Goal: Transaction & Acquisition: Book appointment/travel/reservation

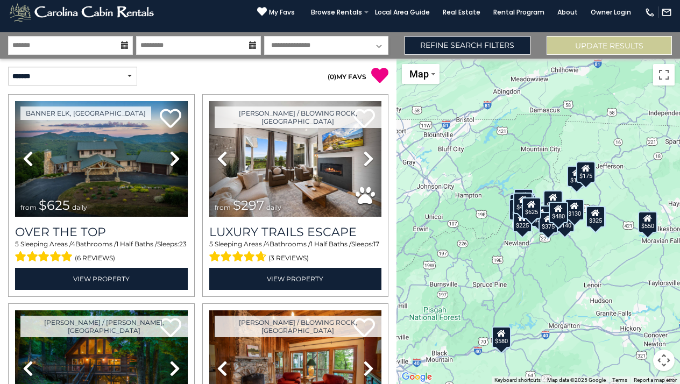
scroll to position [24, 0]
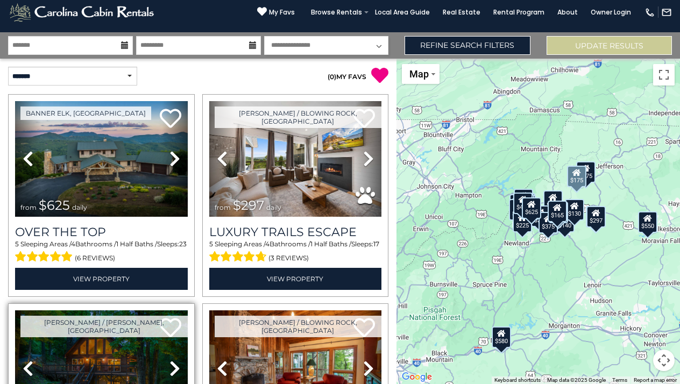
click at [102, 296] on img at bounding box center [101, 368] width 173 height 116
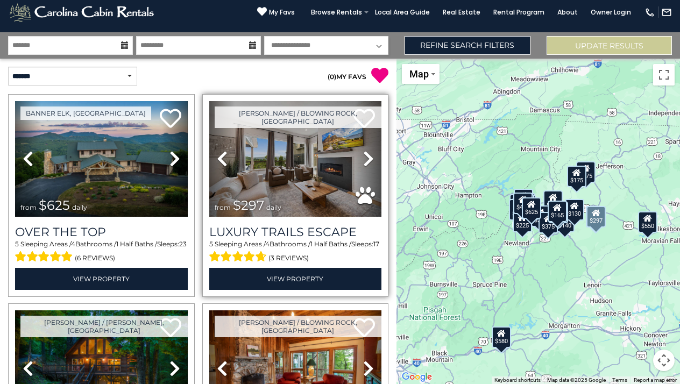
click at [363, 154] on icon at bounding box center [368, 158] width 11 height 17
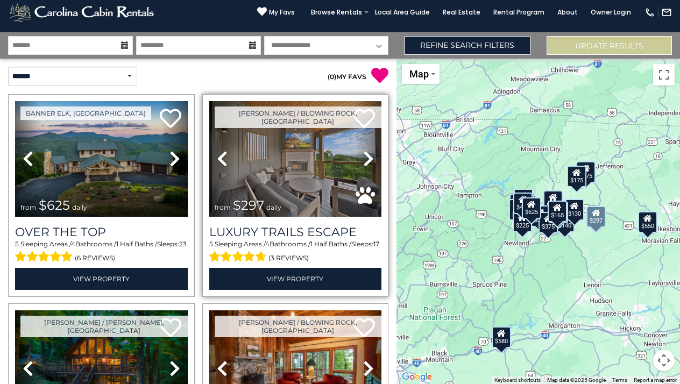
click at [363, 154] on icon at bounding box center [368, 158] width 11 height 17
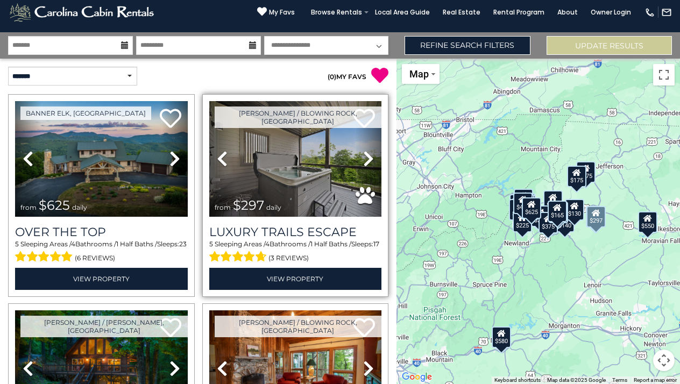
click at [217, 155] on icon at bounding box center [222, 158] width 11 height 17
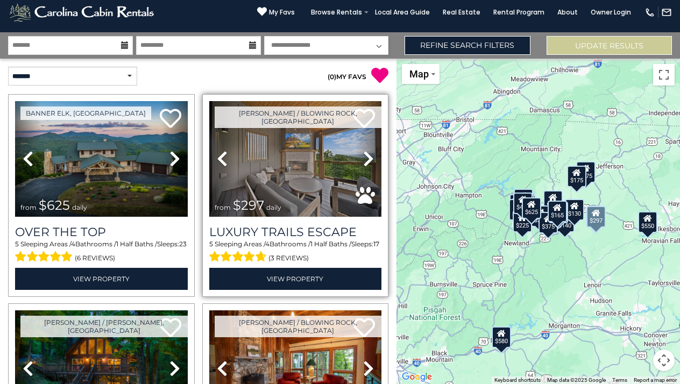
click at [363, 155] on icon at bounding box center [368, 158] width 11 height 17
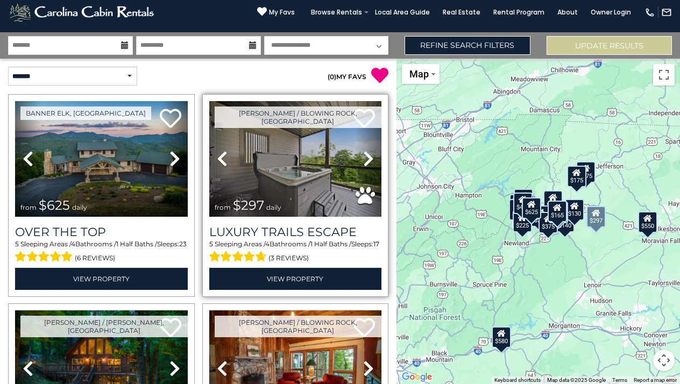
click at [363, 155] on icon at bounding box center [368, 158] width 11 height 17
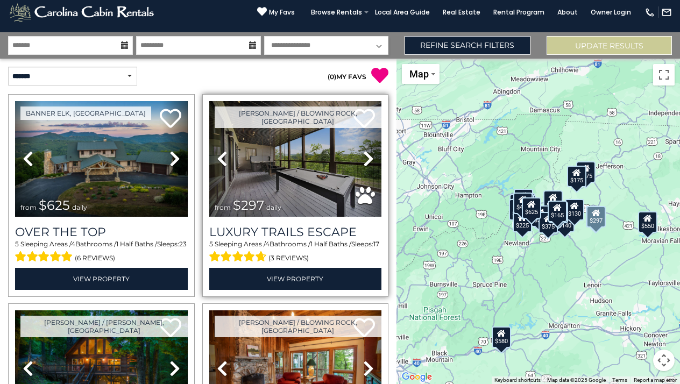
click at [363, 155] on icon at bounding box center [368, 158] width 11 height 17
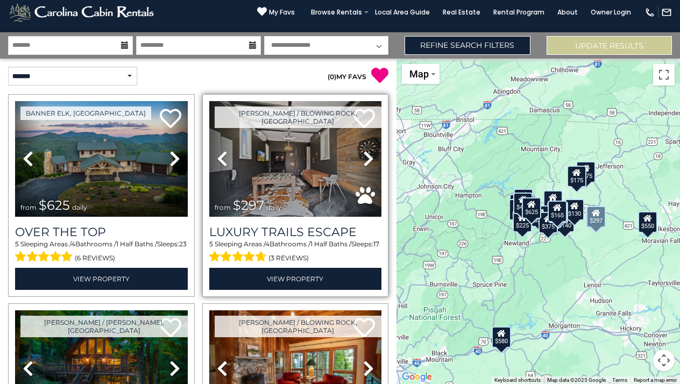
click at [363, 155] on icon at bounding box center [368, 158] width 11 height 17
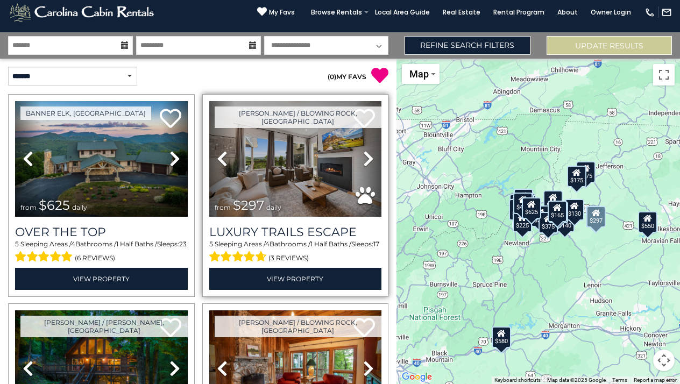
click at [363, 156] on icon at bounding box center [368, 158] width 11 height 17
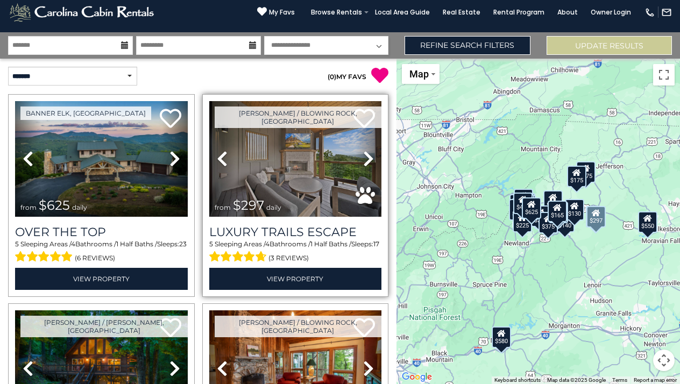
click at [363, 156] on icon at bounding box center [368, 158] width 11 height 17
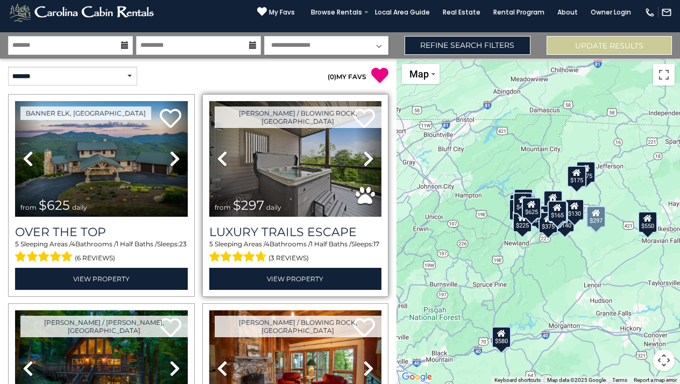
click at [304, 168] on img at bounding box center [295, 159] width 173 height 116
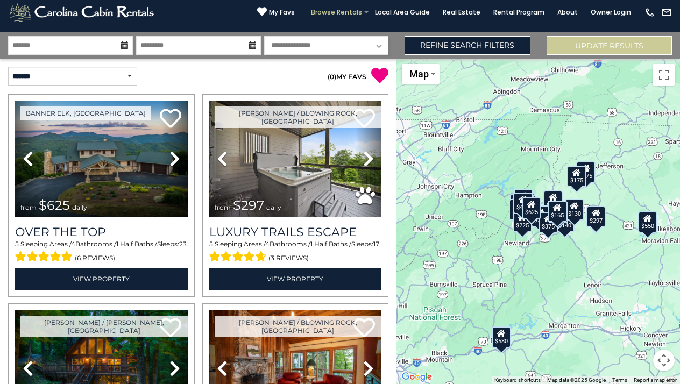
click at [358, 11] on link "Browse Rentals" at bounding box center [337, 12] width 62 height 15
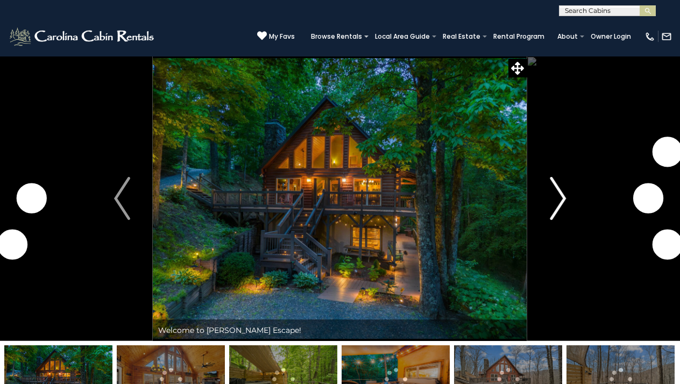
click at [550, 195] on img "Next" at bounding box center [558, 198] width 16 height 43
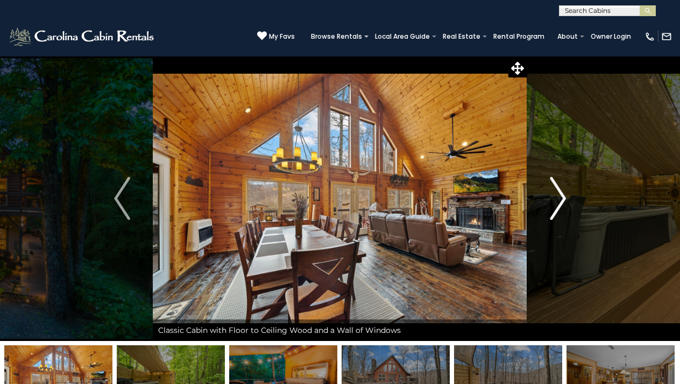
click at [553, 194] on img "Next" at bounding box center [558, 198] width 16 height 43
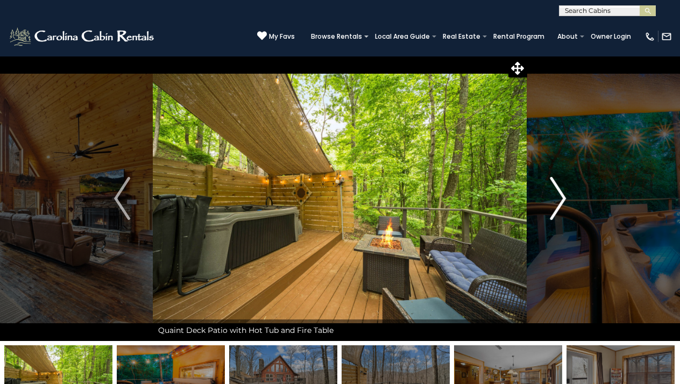
click at [553, 194] on img "Next" at bounding box center [558, 198] width 16 height 43
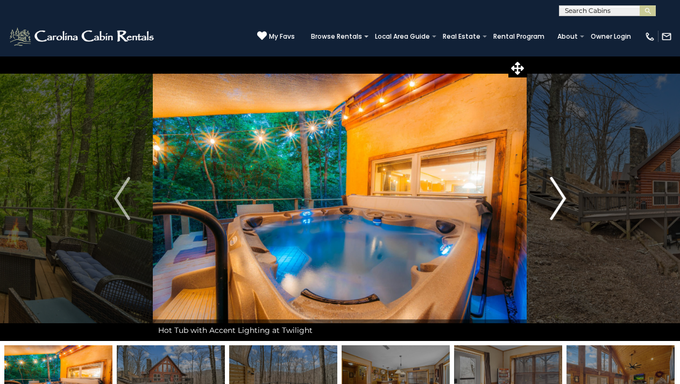
click at [553, 194] on img "Next" at bounding box center [558, 198] width 16 height 43
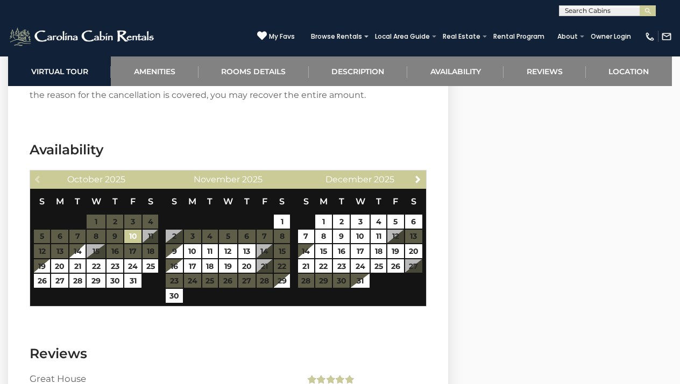
scroll to position [2332, 0]
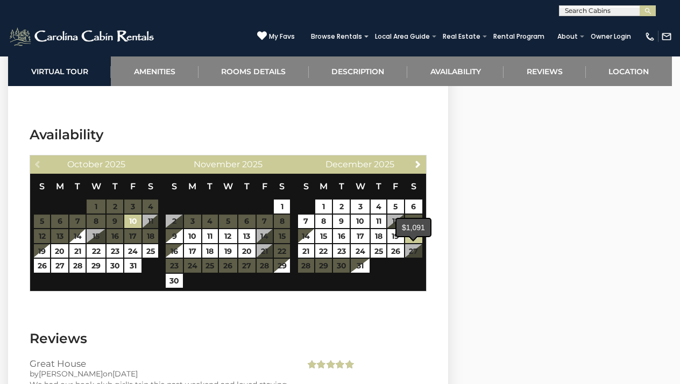
click at [413, 243] on link "20" at bounding box center [413, 236] width 17 height 14
type input "**********"
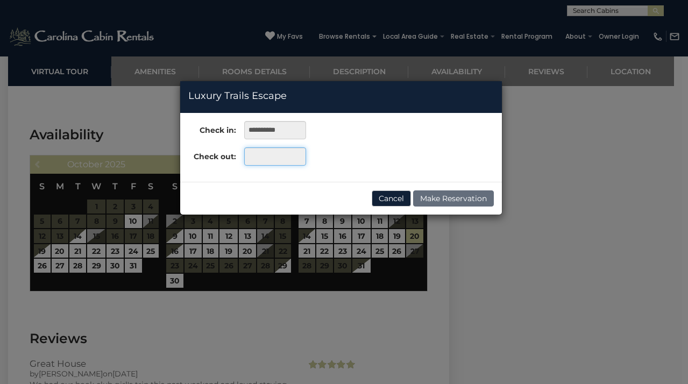
click at [292, 160] on input "text" at bounding box center [275, 156] width 62 height 18
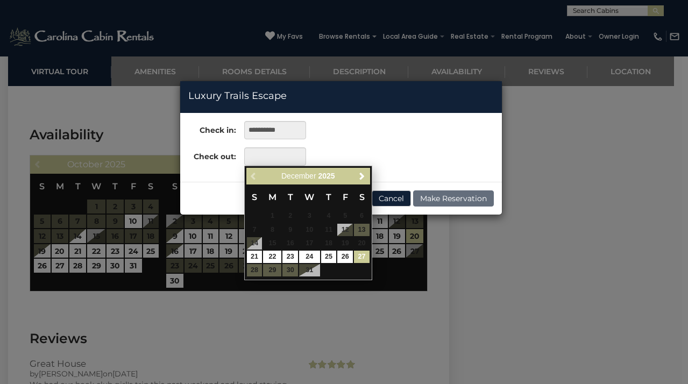
click at [360, 252] on link "27" at bounding box center [362, 257] width 16 height 12
type input "**********"
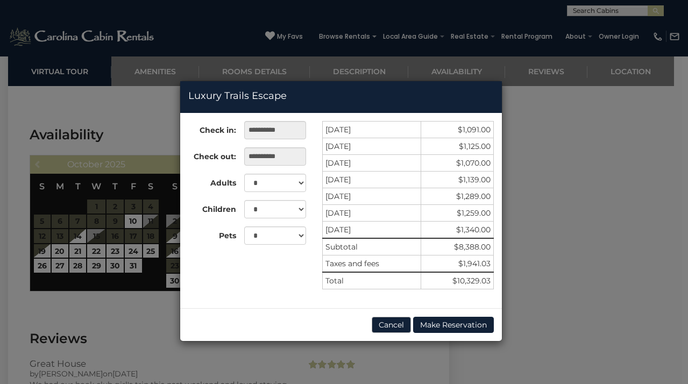
click at [383, 322] on button "Cancel" at bounding box center [391, 325] width 39 height 16
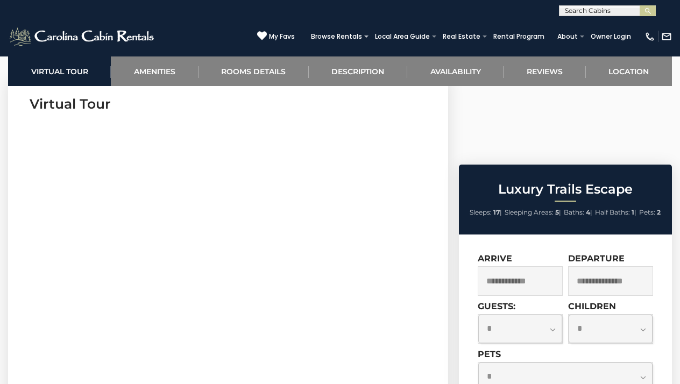
scroll to position [434, 0]
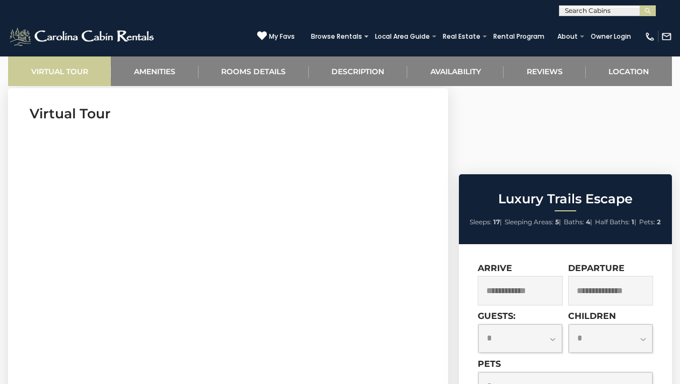
click at [58, 72] on link "Virtual Tour" at bounding box center [59, 71] width 103 height 30
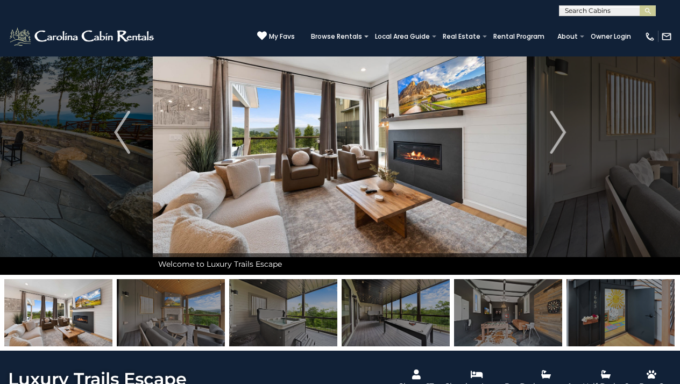
scroll to position [0, 0]
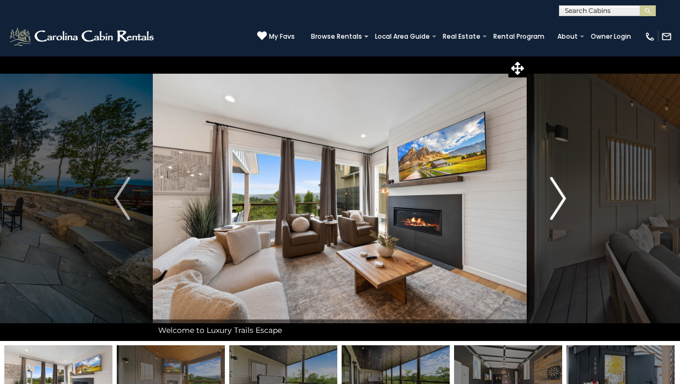
click at [555, 195] on img "Next" at bounding box center [558, 198] width 16 height 43
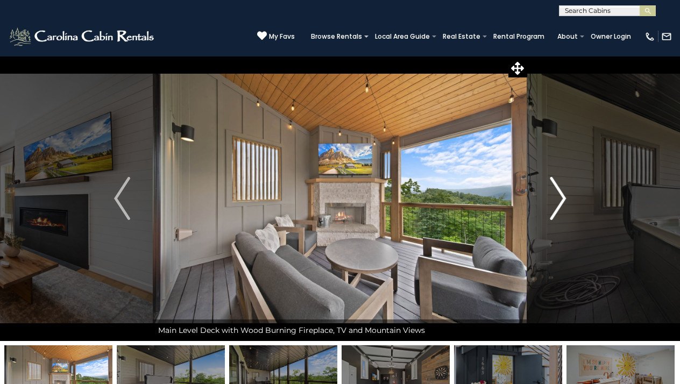
click at [557, 195] on img "Next" at bounding box center [558, 198] width 16 height 43
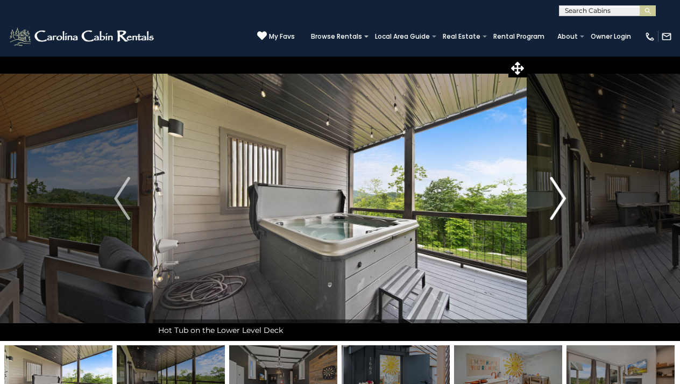
click at [557, 195] on img "Next" at bounding box center [558, 198] width 16 height 43
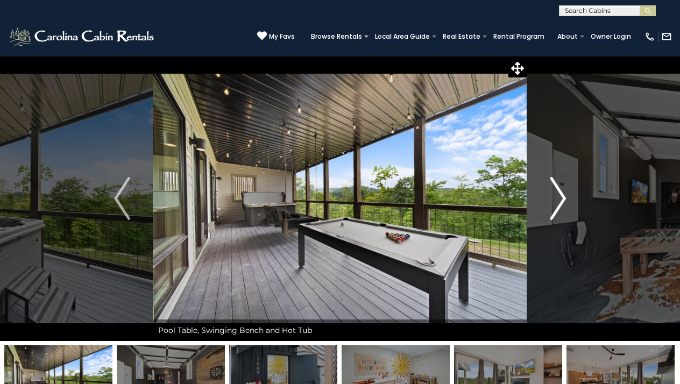
click at [557, 195] on img "Next" at bounding box center [558, 198] width 16 height 43
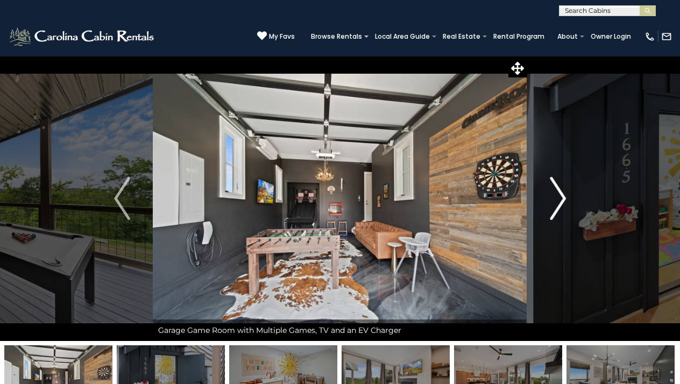
click at [557, 194] on img "Next" at bounding box center [558, 198] width 16 height 43
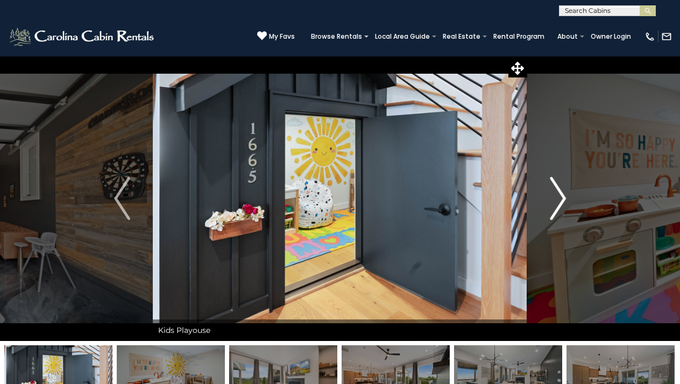
click at [557, 194] on img "Next" at bounding box center [558, 198] width 16 height 43
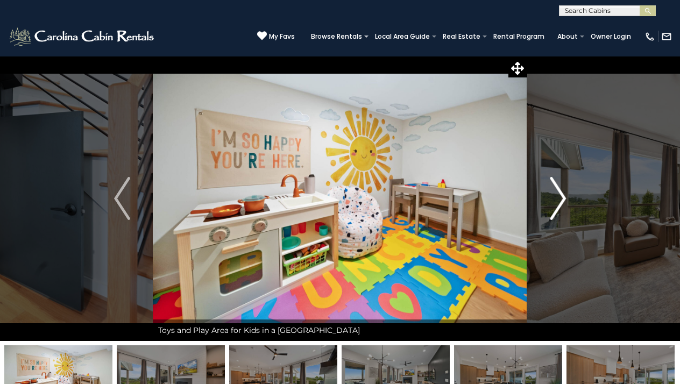
click at [557, 194] on img "Next" at bounding box center [558, 198] width 16 height 43
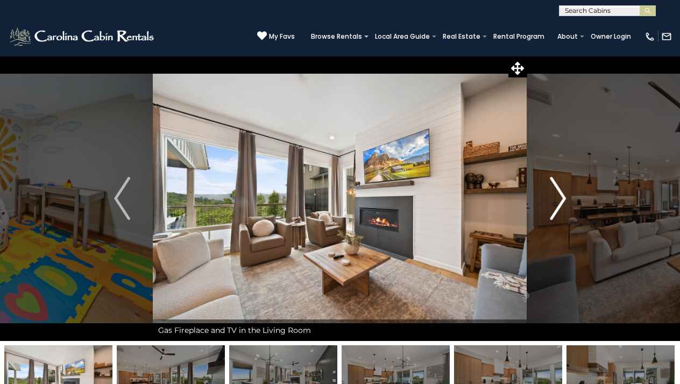
click at [557, 194] on img "Next" at bounding box center [558, 198] width 16 height 43
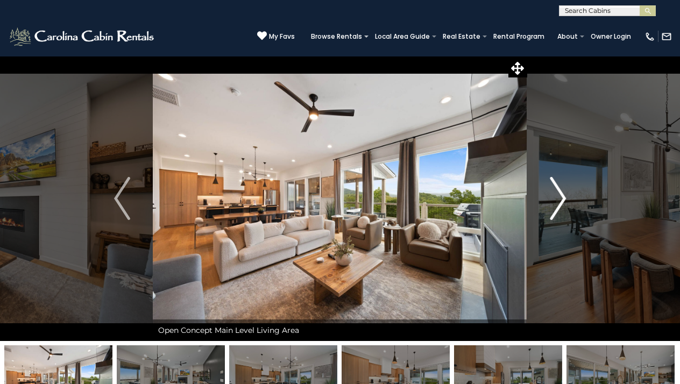
click at [557, 195] on img "Next" at bounding box center [558, 198] width 16 height 43
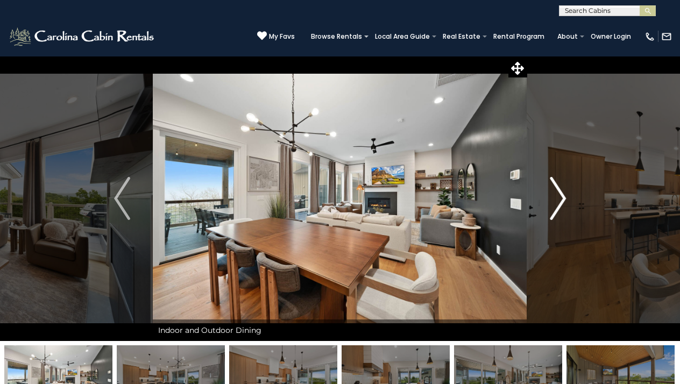
click at [557, 195] on img "Next" at bounding box center [558, 198] width 16 height 43
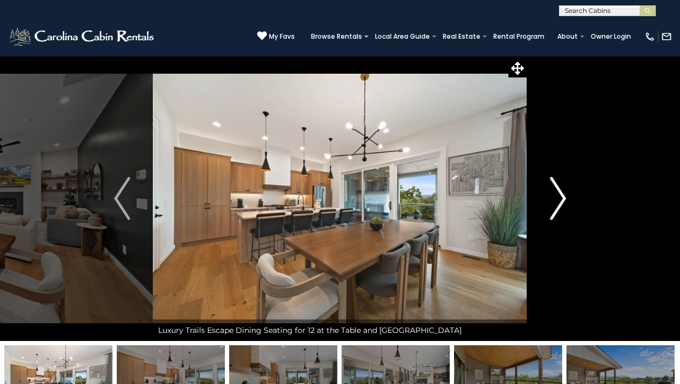
click at [557, 196] on img "Next" at bounding box center [558, 198] width 16 height 43
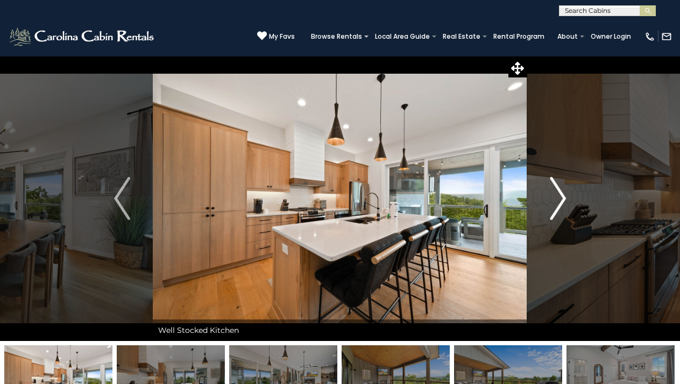
click at [557, 196] on img "Next" at bounding box center [558, 198] width 16 height 43
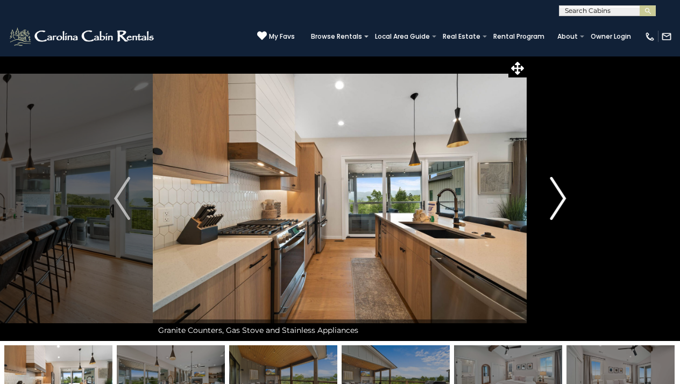
click at [557, 196] on img "Next" at bounding box center [558, 198] width 16 height 43
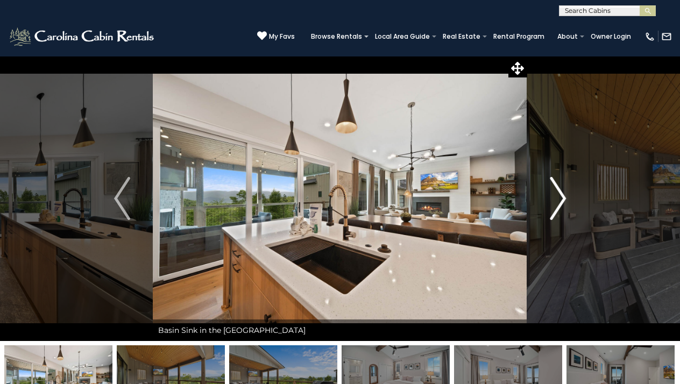
click at [557, 196] on img "Next" at bounding box center [558, 198] width 16 height 43
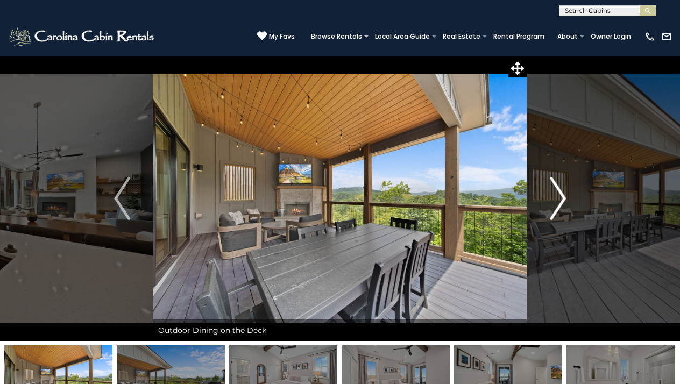
click at [554, 197] on img "Next" at bounding box center [558, 198] width 16 height 43
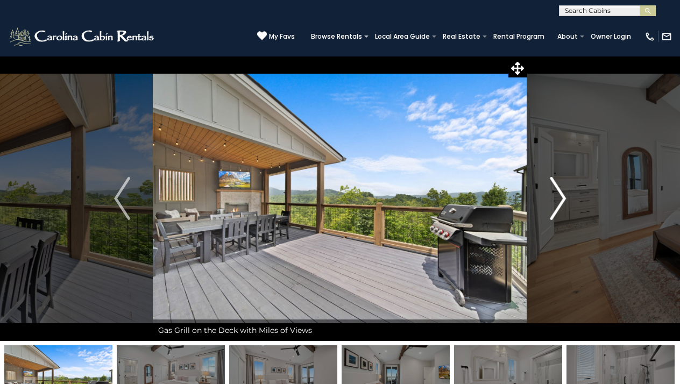
click at [555, 198] on img "Next" at bounding box center [558, 198] width 16 height 43
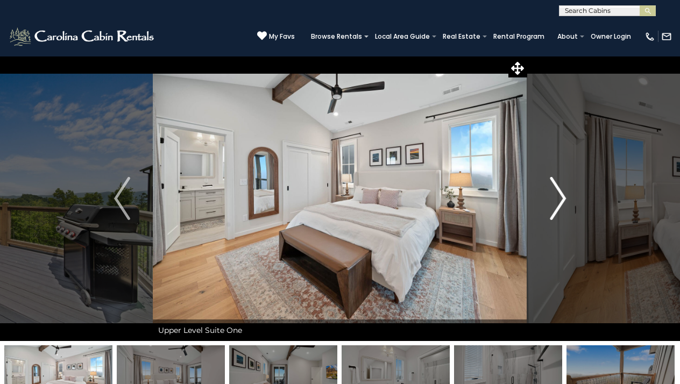
click at [555, 199] on img "Next" at bounding box center [558, 198] width 16 height 43
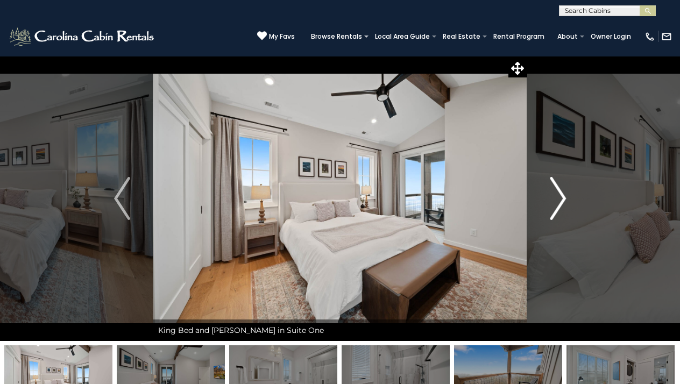
click at [556, 200] on img "Next" at bounding box center [558, 198] width 16 height 43
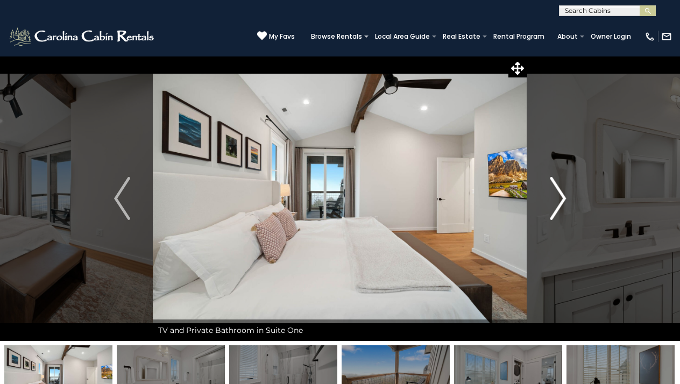
click at [556, 200] on img "Next" at bounding box center [558, 198] width 16 height 43
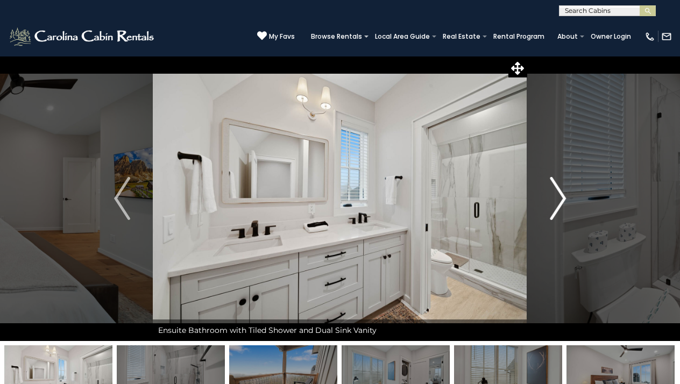
click at [556, 198] on img "Next" at bounding box center [558, 198] width 16 height 43
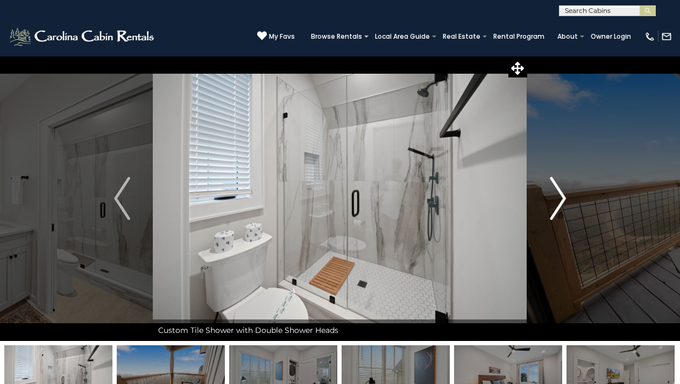
click at [556, 198] on img "Next" at bounding box center [558, 198] width 16 height 43
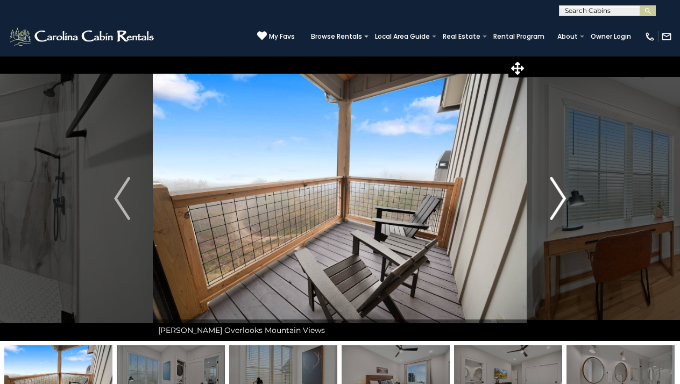
click at [556, 199] on img "Next" at bounding box center [558, 198] width 16 height 43
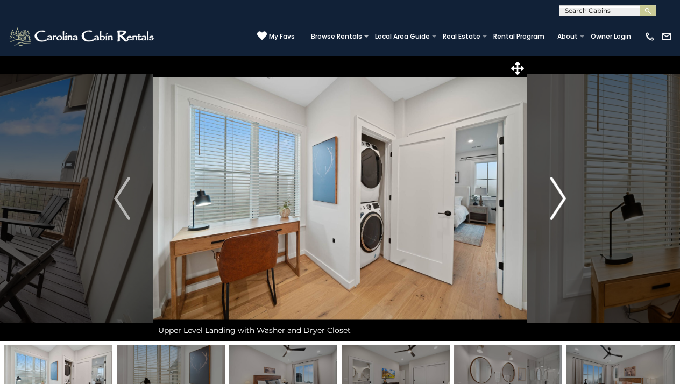
click at [556, 199] on img "Next" at bounding box center [558, 198] width 16 height 43
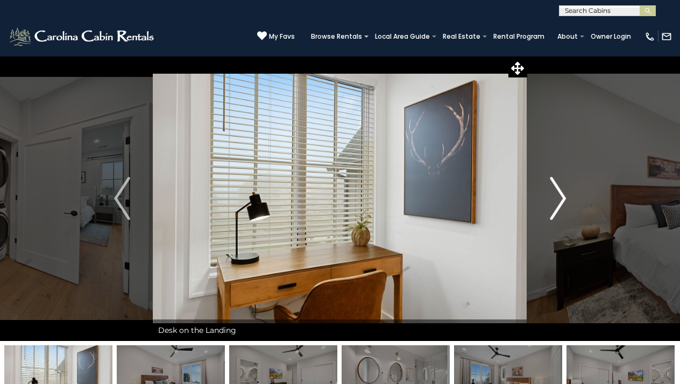
click at [552, 195] on img "Next" at bounding box center [558, 198] width 16 height 43
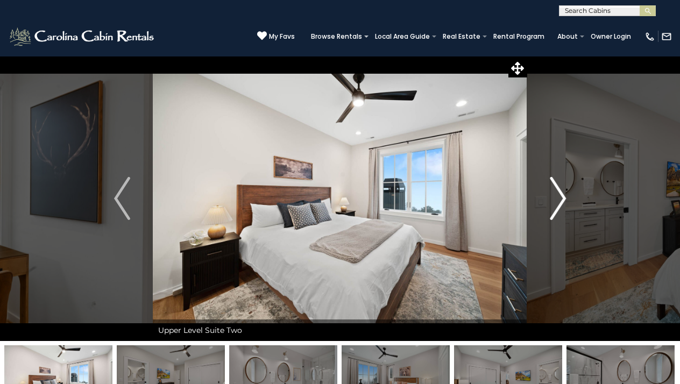
click at [552, 195] on img "Next" at bounding box center [558, 198] width 16 height 43
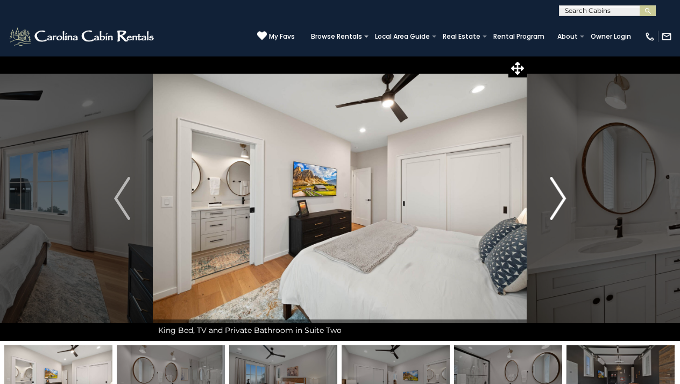
click at [552, 195] on img "Next" at bounding box center [558, 198] width 16 height 43
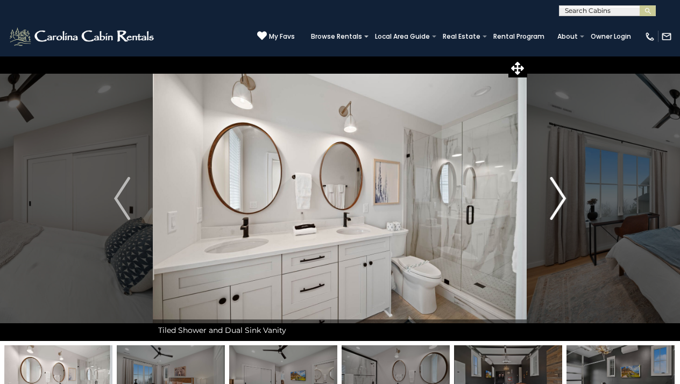
click at [555, 195] on img "Next" at bounding box center [558, 198] width 16 height 43
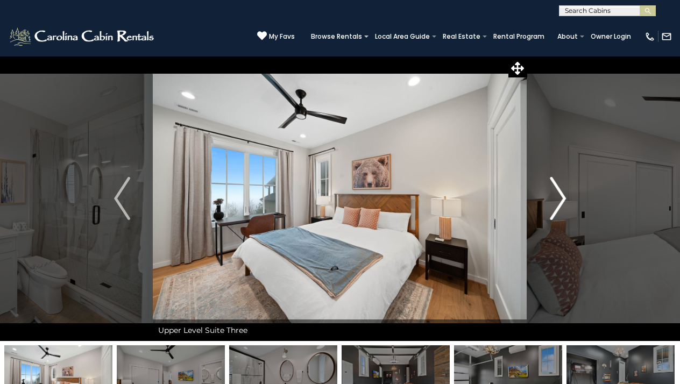
click at [555, 195] on img "Next" at bounding box center [558, 198] width 16 height 43
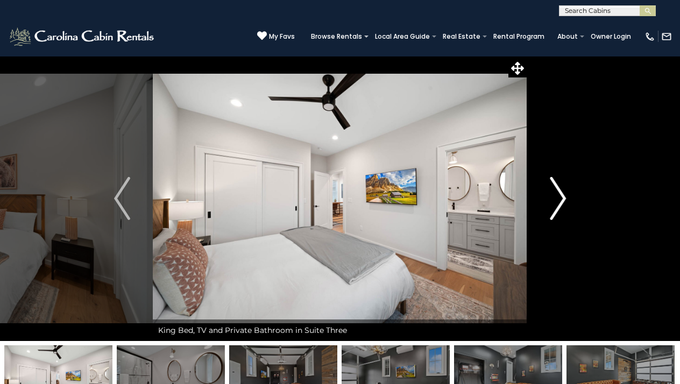
click at [556, 196] on img "Next" at bounding box center [558, 198] width 16 height 43
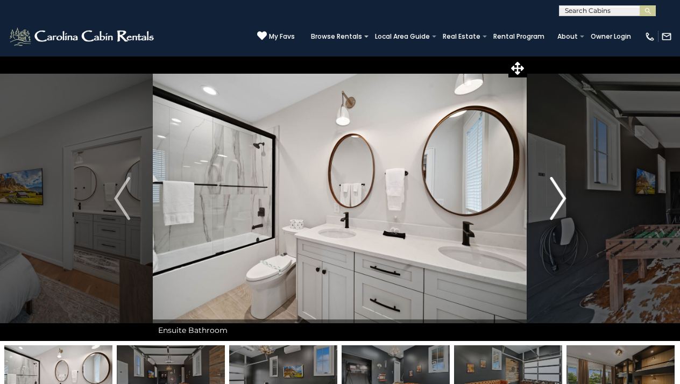
click at [556, 196] on img "Next" at bounding box center [558, 198] width 16 height 43
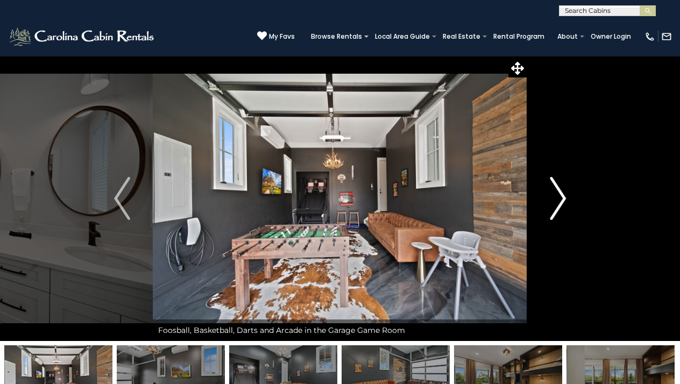
click at [557, 196] on img "Next" at bounding box center [558, 198] width 16 height 43
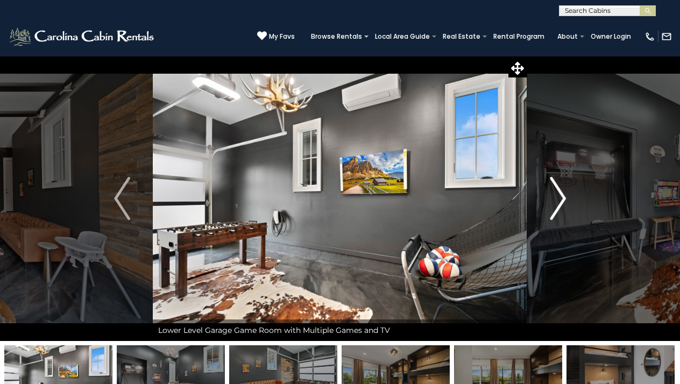
click at [548, 196] on button "Next" at bounding box center [557, 198] width 61 height 285
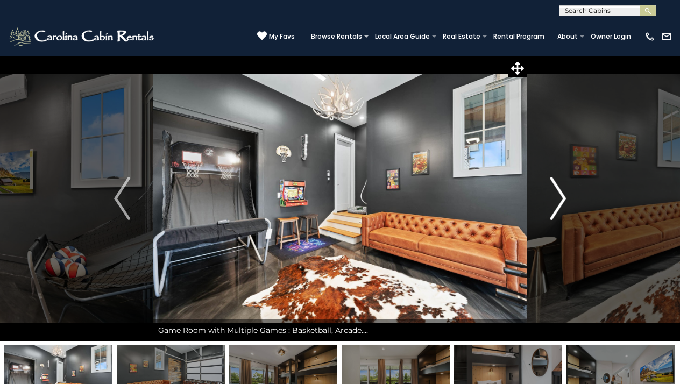
click at [549, 194] on button "Next" at bounding box center [557, 198] width 61 height 285
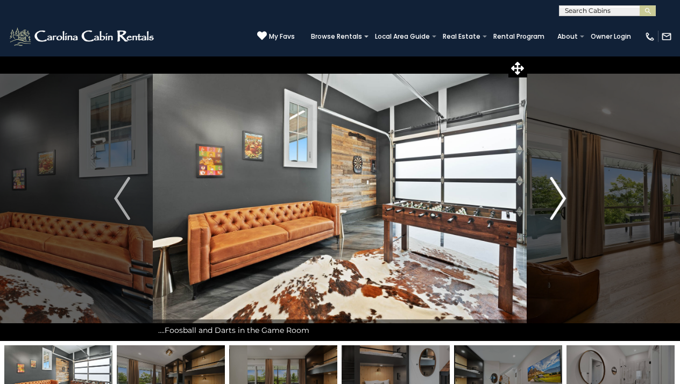
click at [550, 195] on img "Next" at bounding box center [558, 198] width 16 height 43
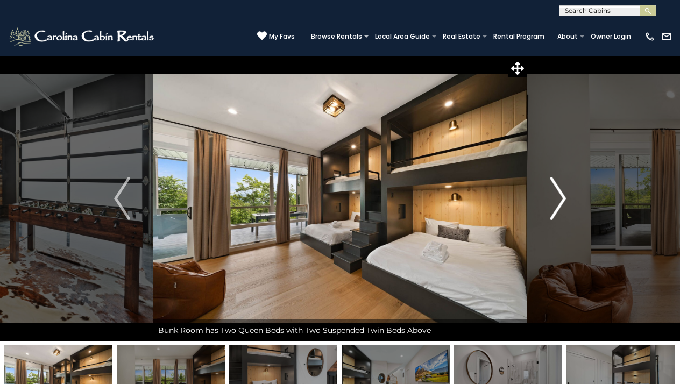
click at [551, 197] on img "Next" at bounding box center [558, 198] width 16 height 43
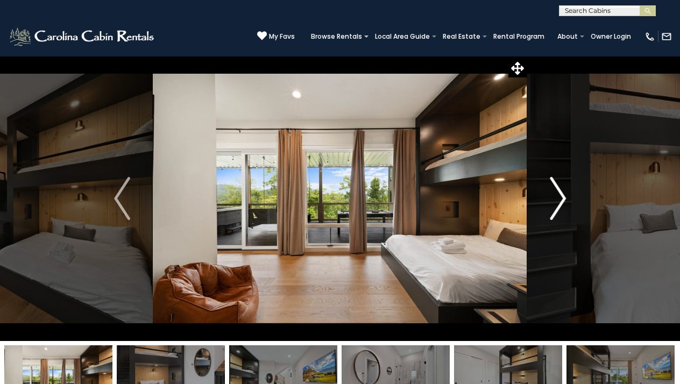
click at [551, 197] on img "Next" at bounding box center [558, 198] width 16 height 43
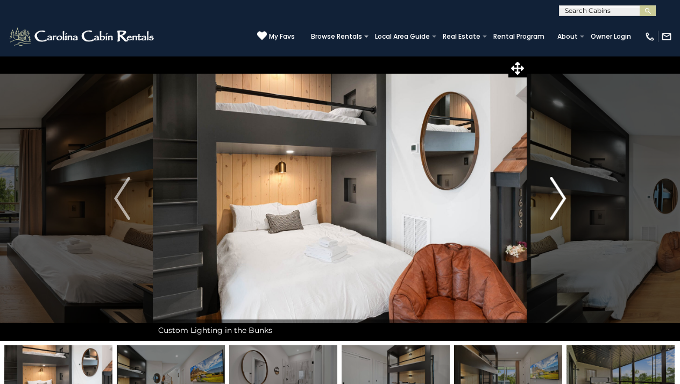
click at [553, 200] on img "Next" at bounding box center [558, 198] width 16 height 43
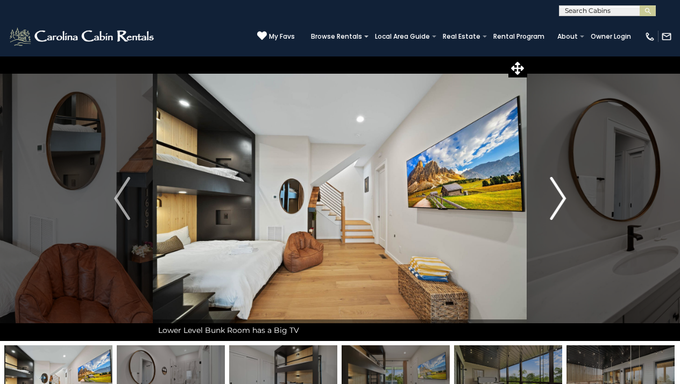
click at [554, 203] on img "Next" at bounding box center [558, 198] width 16 height 43
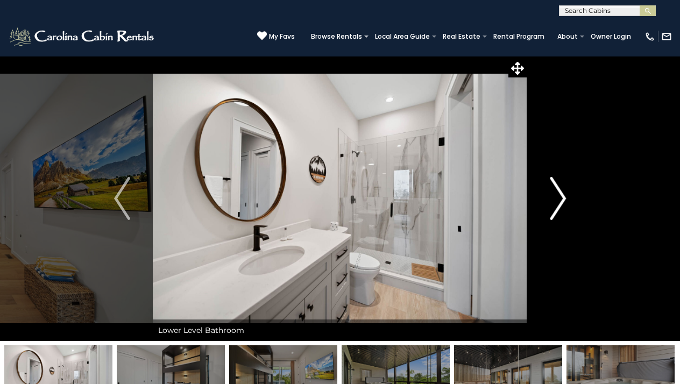
click at [554, 203] on img "Next" at bounding box center [558, 198] width 16 height 43
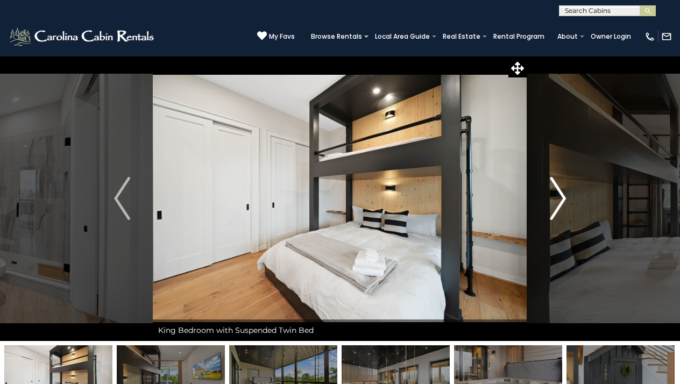
click at [554, 203] on img "Next" at bounding box center [558, 198] width 16 height 43
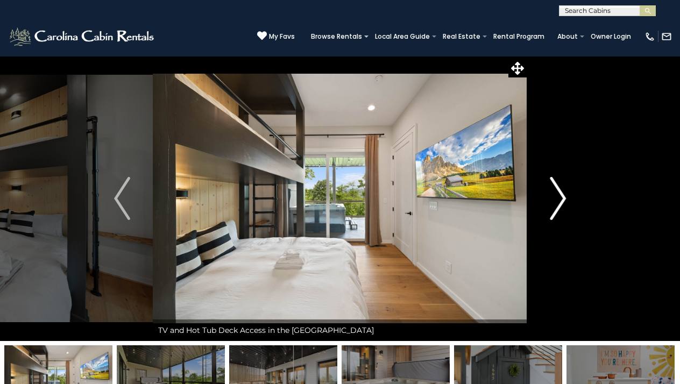
click at [555, 203] on img "Next" at bounding box center [558, 198] width 16 height 43
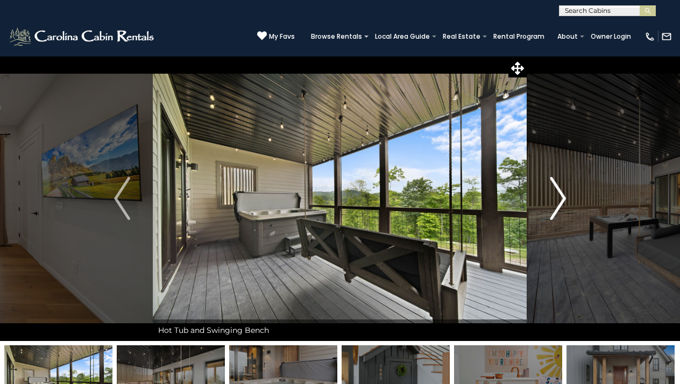
click at [555, 204] on img "Next" at bounding box center [558, 198] width 16 height 43
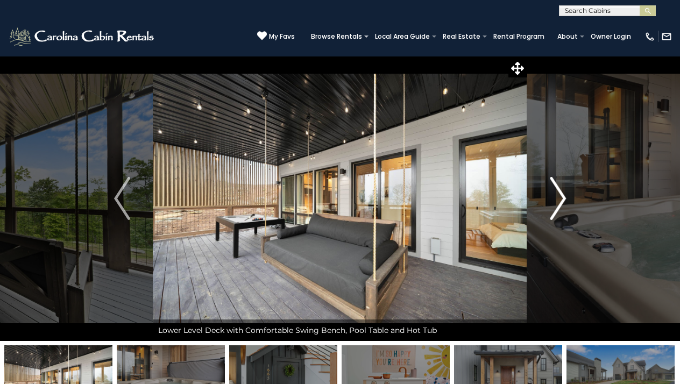
click at [555, 204] on img "Next" at bounding box center [558, 198] width 16 height 43
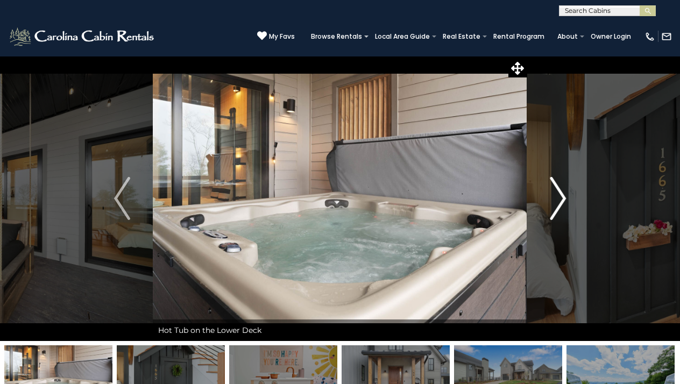
click at [556, 204] on img "Next" at bounding box center [558, 198] width 16 height 43
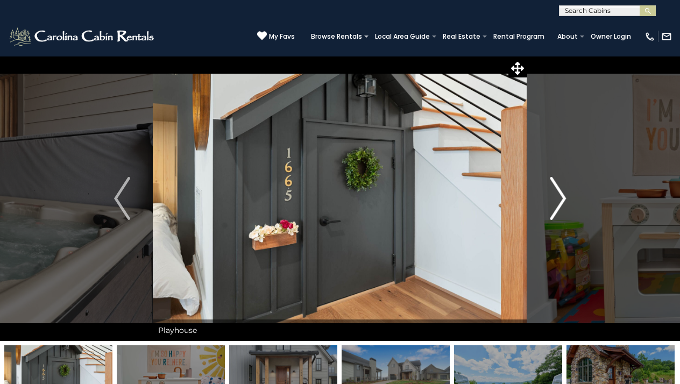
click at [555, 200] on img "Next" at bounding box center [558, 198] width 16 height 43
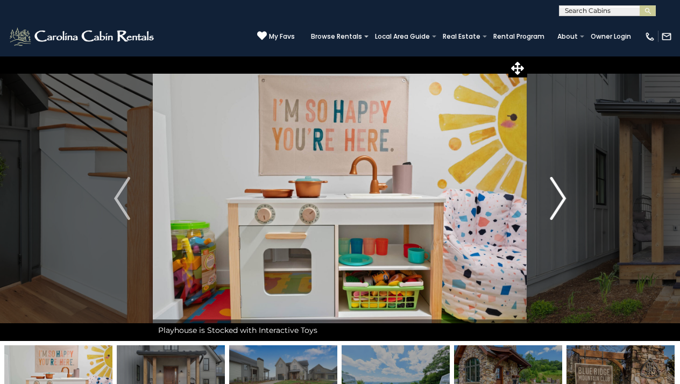
click at [554, 198] on img "Next" at bounding box center [558, 198] width 16 height 43
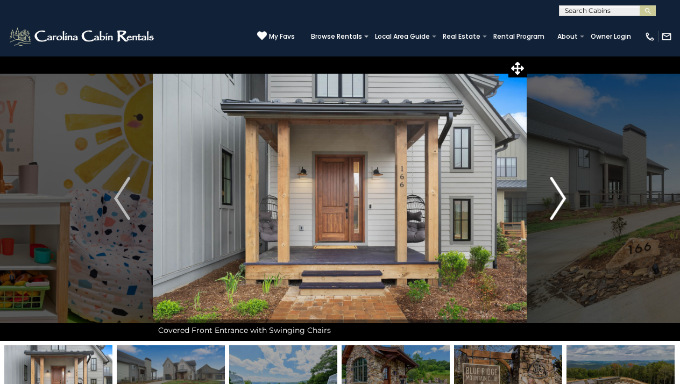
click at [556, 196] on img "Next" at bounding box center [558, 198] width 16 height 43
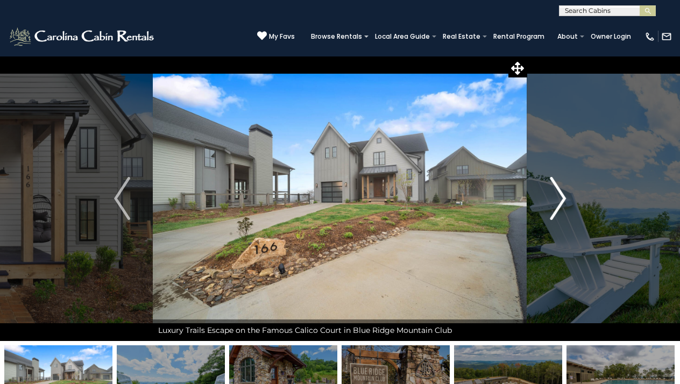
click at [555, 195] on img "Next" at bounding box center [558, 198] width 16 height 43
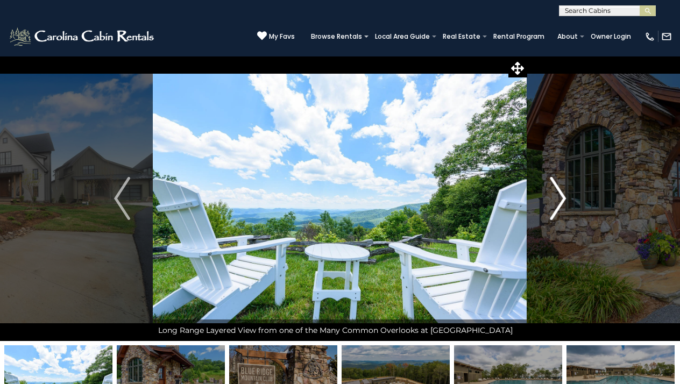
click at [555, 197] on img "Next" at bounding box center [558, 198] width 16 height 43
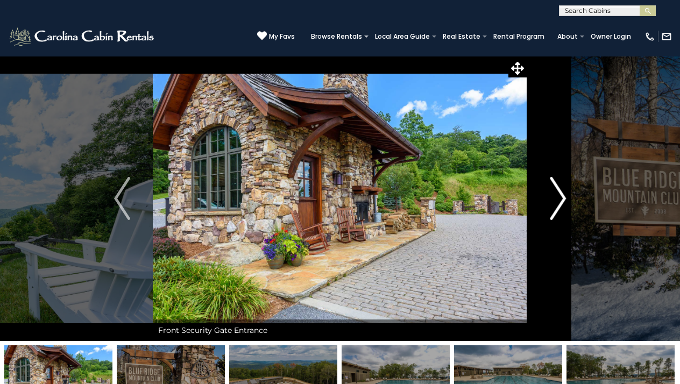
click at [547, 194] on button "Next" at bounding box center [557, 198] width 61 height 285
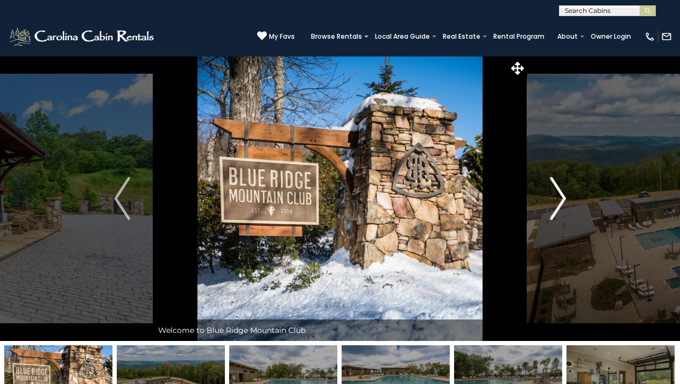
click at [547, 194] on button "Next" at bounding box center [557, 198] width 61 height 285
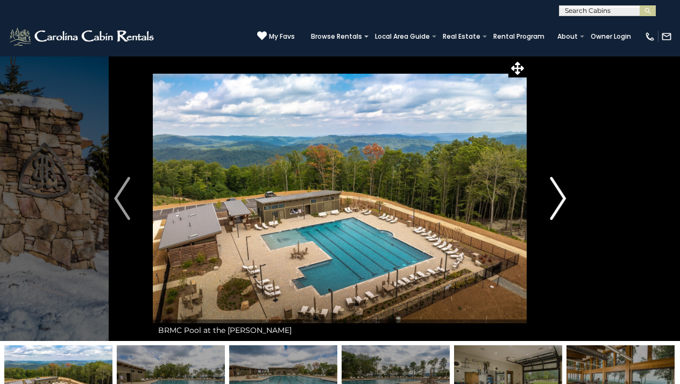
click at [547, 194] on button "Next" at bounding box center [557, 198] width 61 height 285
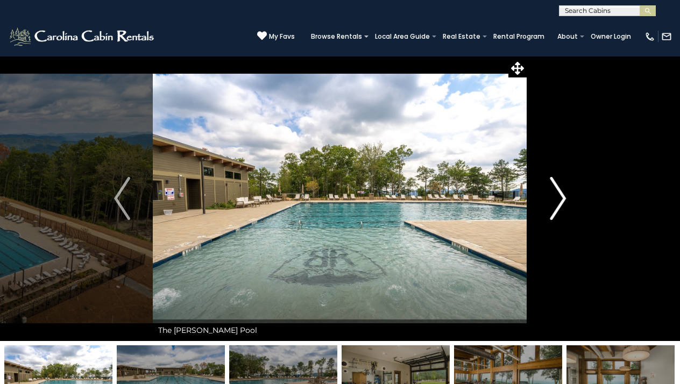
click at [547, 194] on button "Next" at bounding box center [557, 198] width 61 height 285
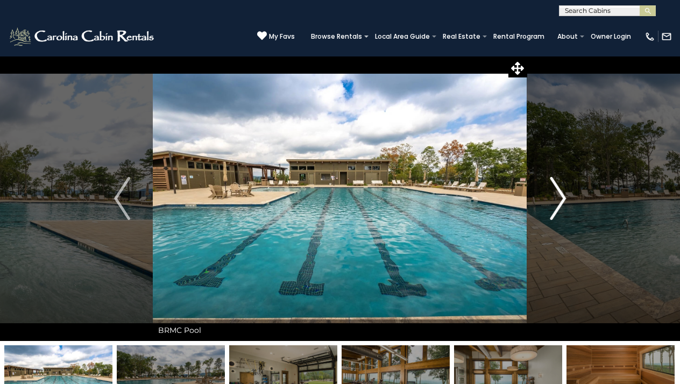
click at [548, 194] on button "Next" at bounding box center [557, 198] width 61 height 285
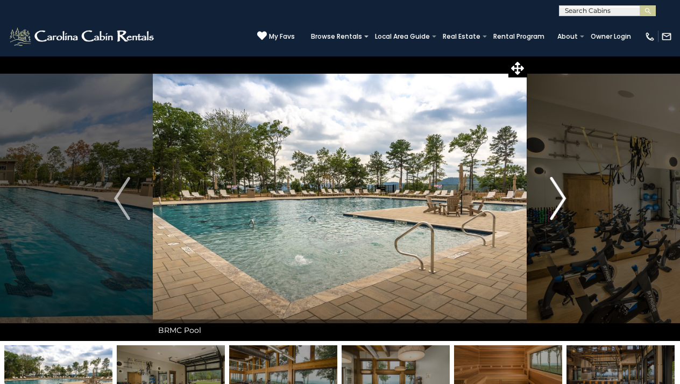
click at [548, 194] on button "Next" at bounding box center [557, 198] width 61 height 285
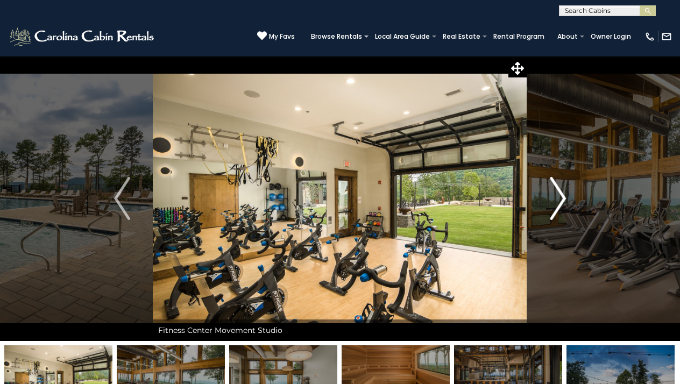
click at [554, 195] on img "Next" at bounding box center [558, 198] width 16 height 43
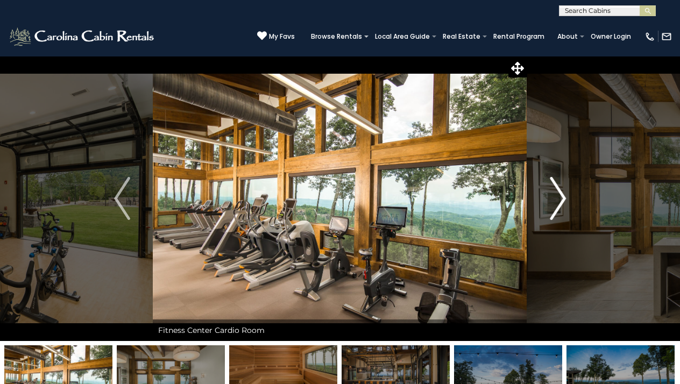
click at [554, 195] on img "Next" at bounding box center [558, 198] width 16 height 43
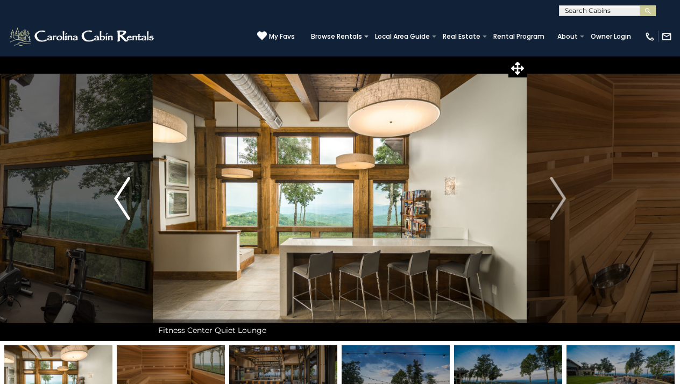
click at [125, 197] on img "Previous" at bounding box center [122, 198] width 16 height 43
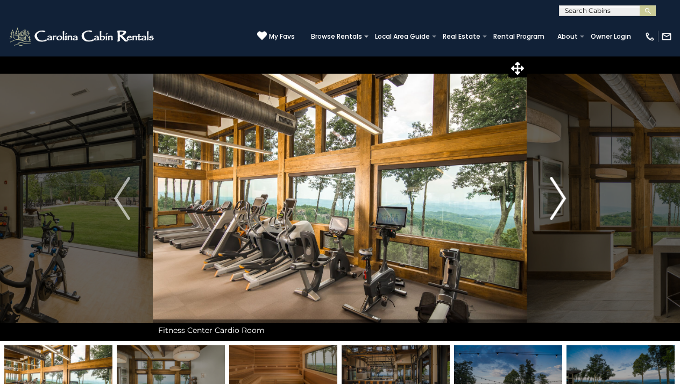
click at [552, 197] on img "Next" at bounding box center [558, 198] width 16 height 43
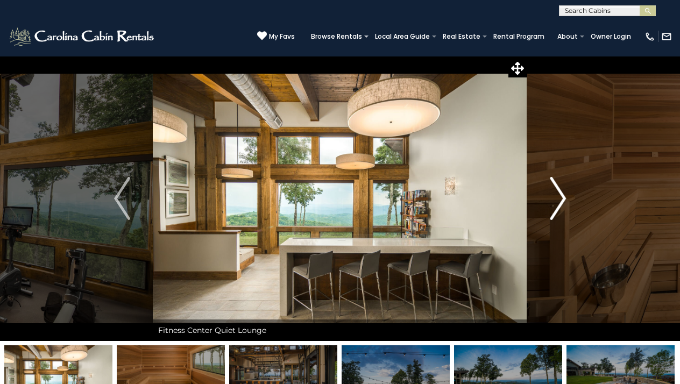
click at [552, 197] on img "Next" at bounding box center [558, 198] width 16 height 43
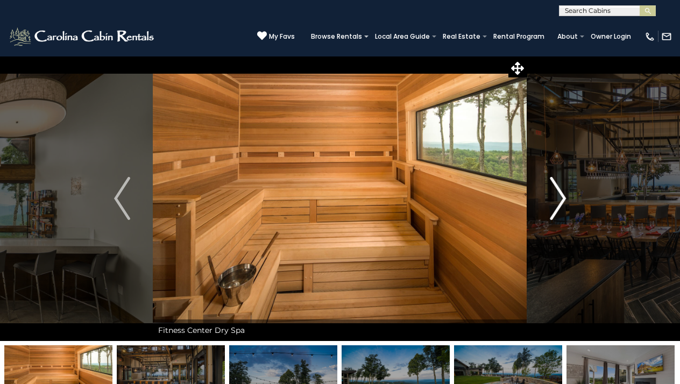
click at [552, 197] on img "Next" at bounding box center [558, 198] width 16 height 43
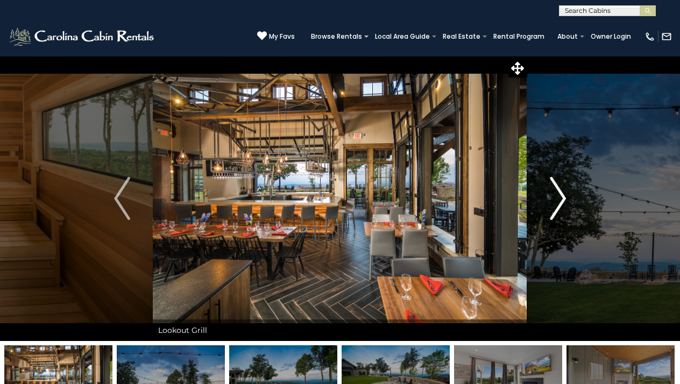
click at [552, 195] on img "Next" at bounding box center [558, 198] width 16 height 43
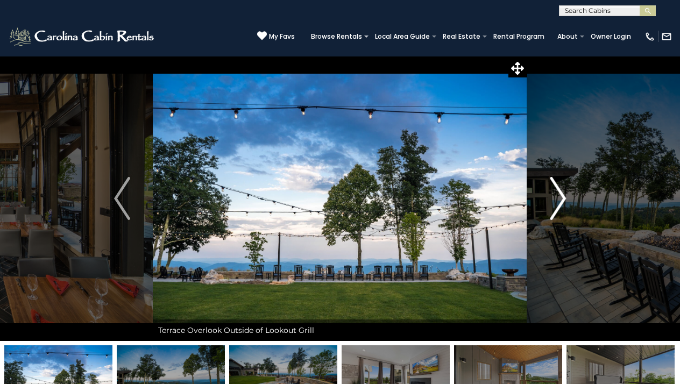
click at [552, 195] on img "Next" at bounding box center [558, 198] width 16 height 43
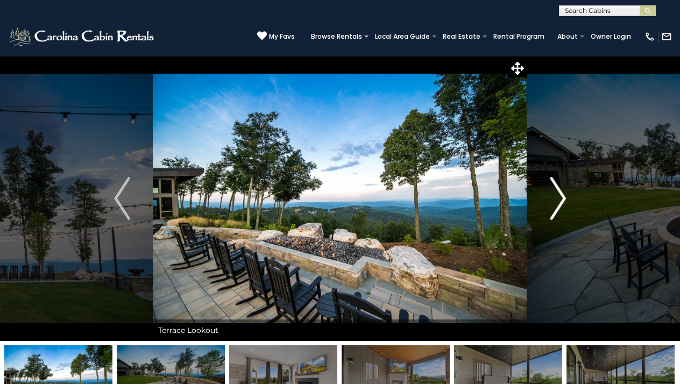
click at [552, 195] on img "Next" at bounding box center [558, 198] width 16 height 43
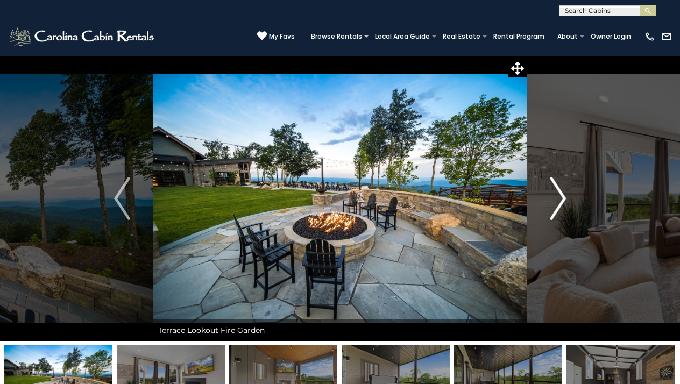
click at [553, 196] on img "Next" at bounding box center [558, 198] width 16 height 43
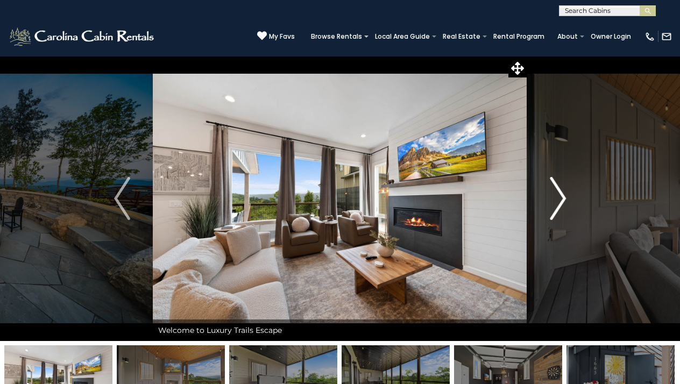
click at [553, 196] on img "Next" at bounding box center [558, 198] width 16 height 43
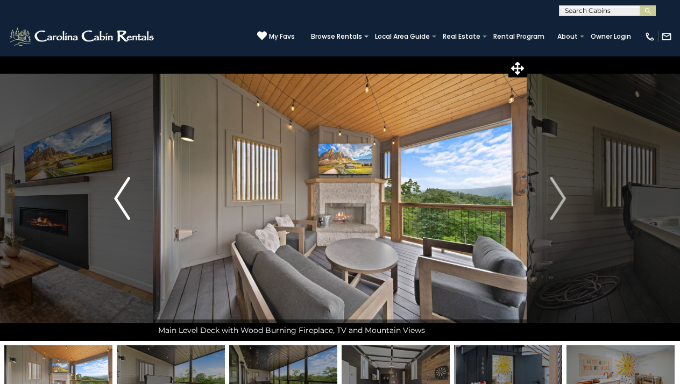
click at [123, 198] on img "Previous" at bounding box center [122, 198] width 16 height 43
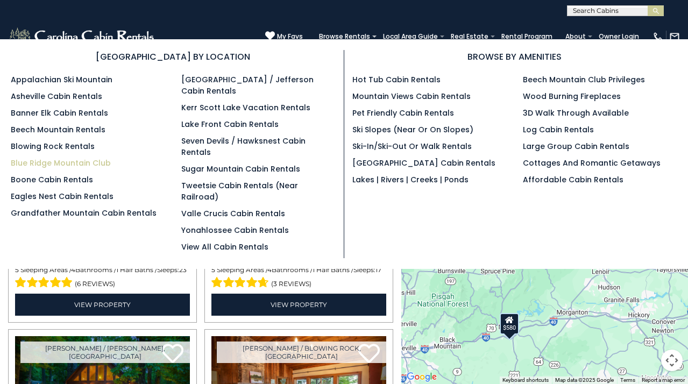
click at [91, 162] on link "Blue Ridge Mountain Club" at bounding box center [61, 163] width 100 height 11
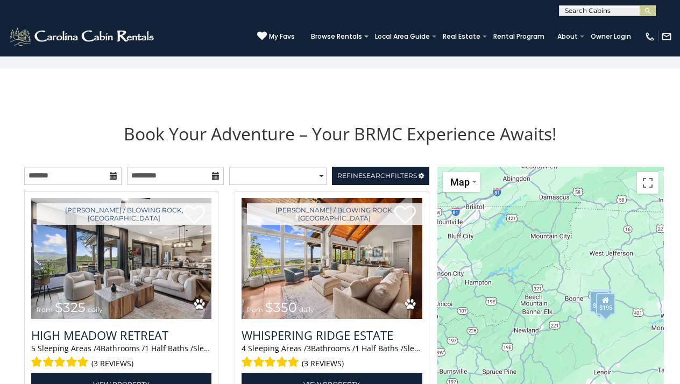
scroll to position [1114, 0]
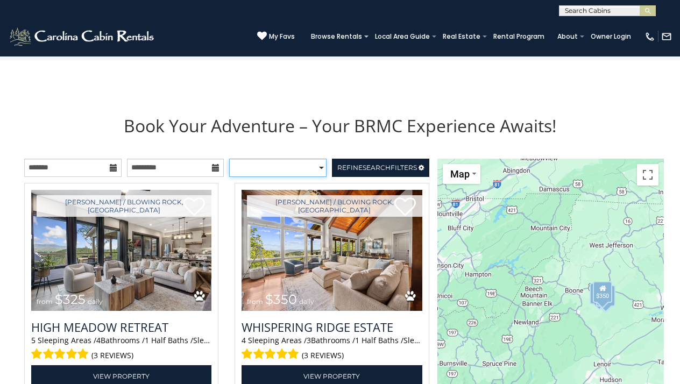
select select "*********"
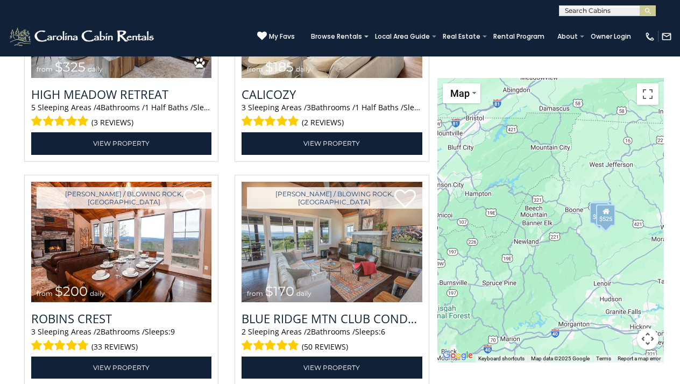
scroll to position [1575, 0]
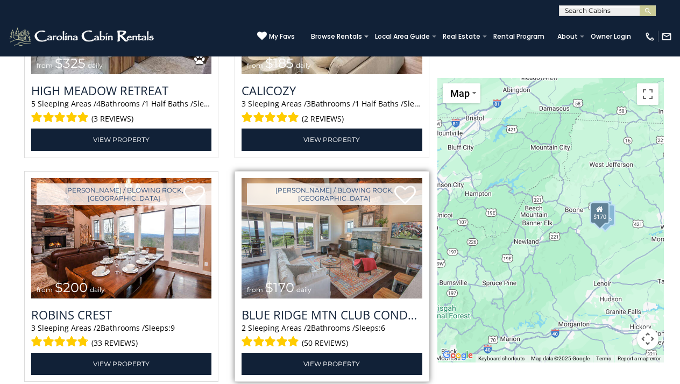
click at [338, 242] on img at bounding box center [332, 238] width 180 height 121
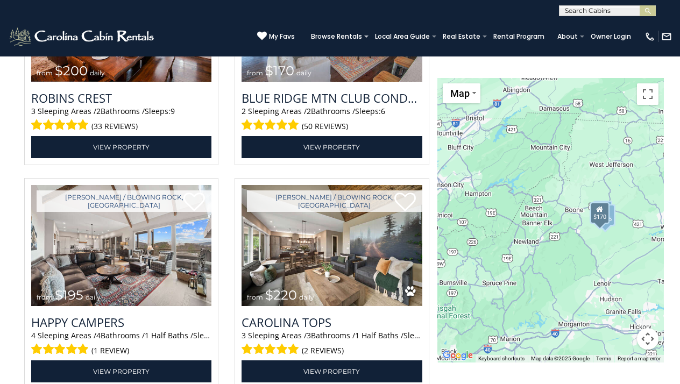
scroll to position [1800, 0]
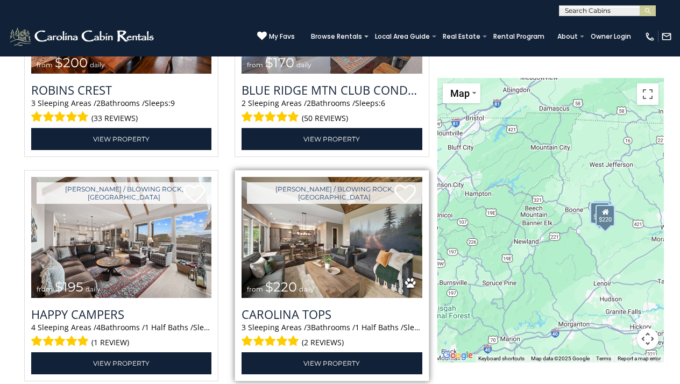
click at [316, 241] on img at bounding box center [332, 237] width 180 height 121
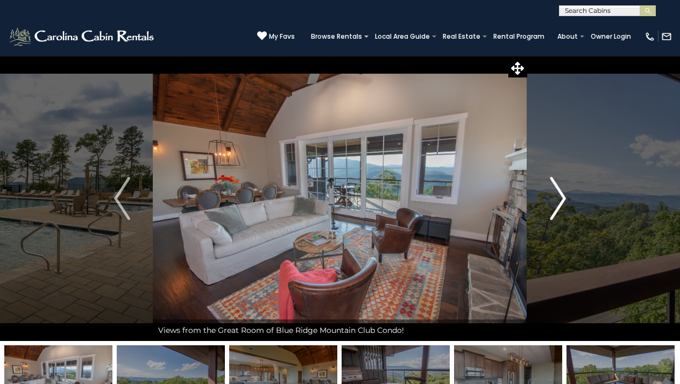
click at [546, 197] on button "Next" at bounding box center [557, 198] width 61 height 285
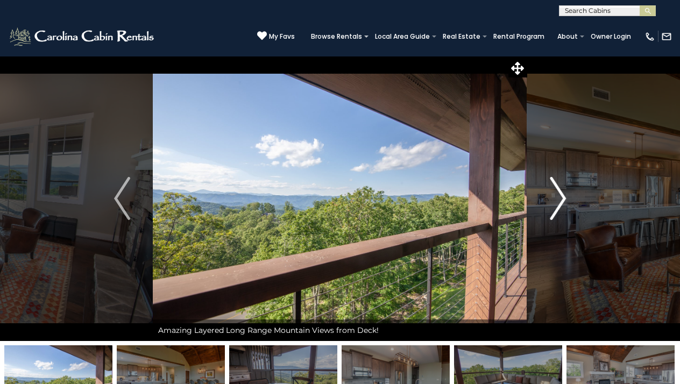
click at [549, 196] on button "Next" at bounding box center [557, 198] width 61 height 285
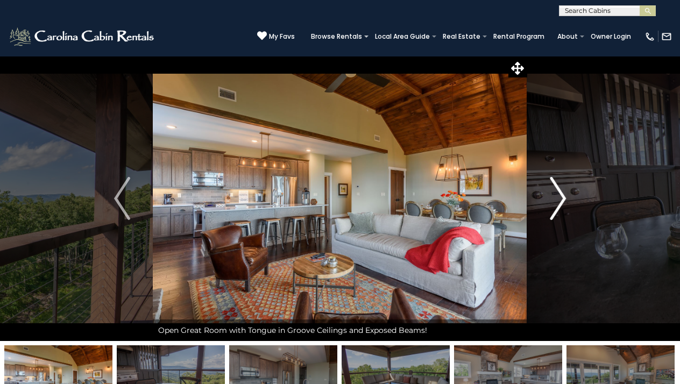
click at [550, 197] on img "Next" at bounding box center [558, 198] width 16 height 43
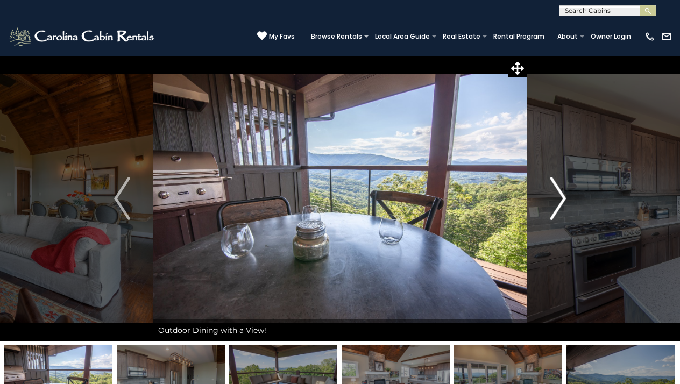
click at [554, 196] on img "Next" at bounding box center [558, 198] width 16 height 43
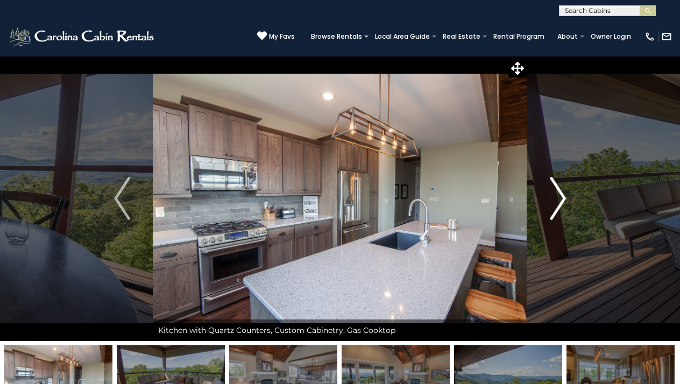
click at [554, 196] on img "Next" at bounding box center [558, 198] width 16 height 43
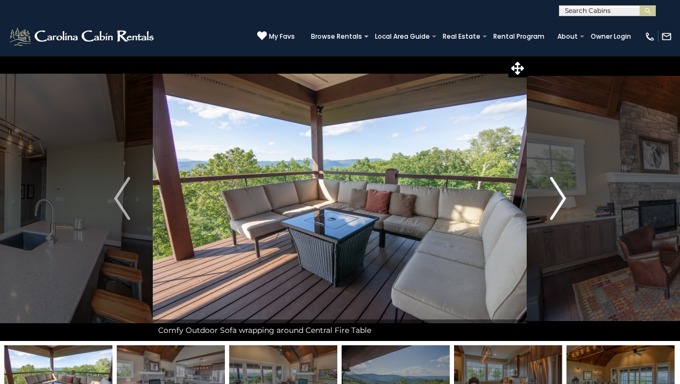
click at [554, 194] on img "Next" at bounding box center [558, 198] width 16 height 43
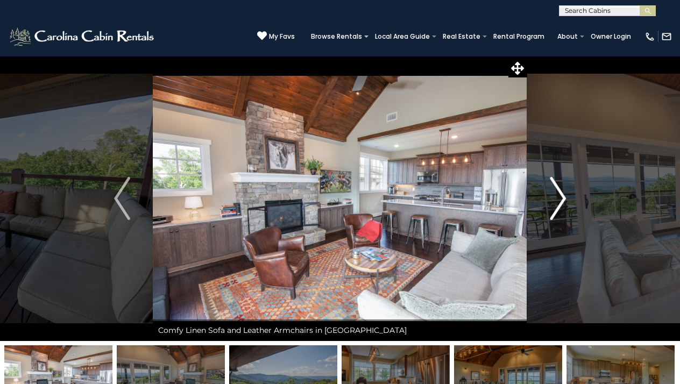
click at [555, 194] on img "Next" at bounding box center [558, 198] width 16 height 43
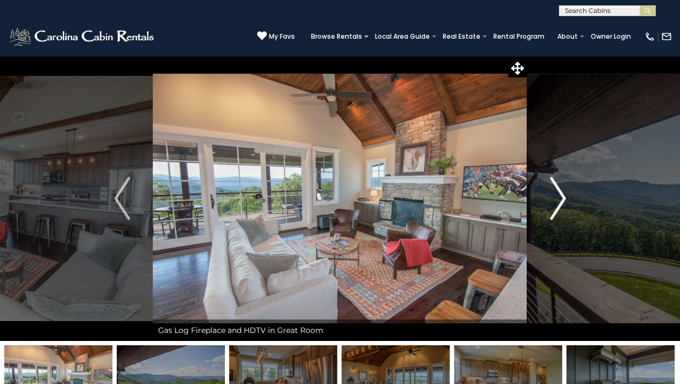
click at [556, 195] on img "Next" at bounding box center [558, 198] width 16 height 43
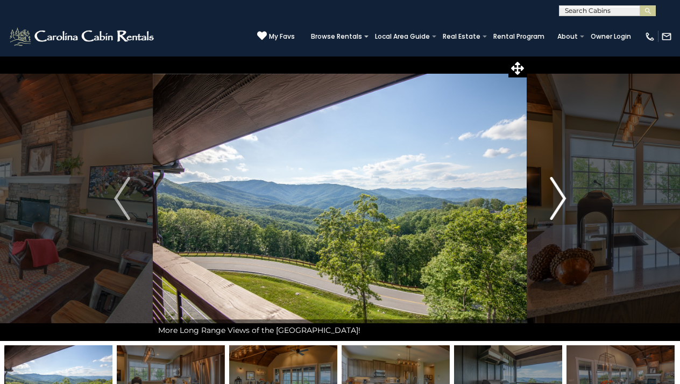
click at [555, 193] on img "Next" at bounding box center [558, 198] width 16 height 43
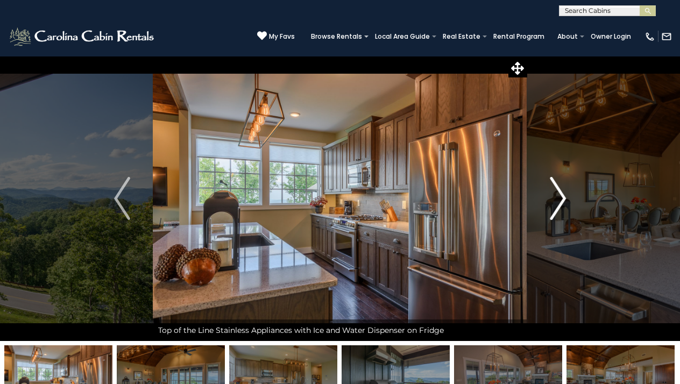
click at [555, 193] on img "Next" at bounding box center [558, 198] width 16 height 43
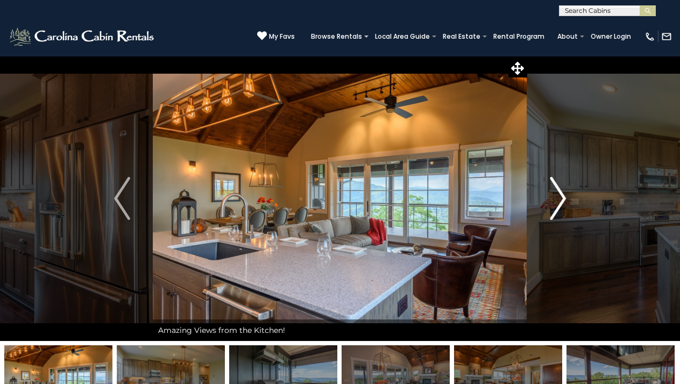
click at [556, 194] on img "Next" at bounding box center [558, 198] width 16 height 43
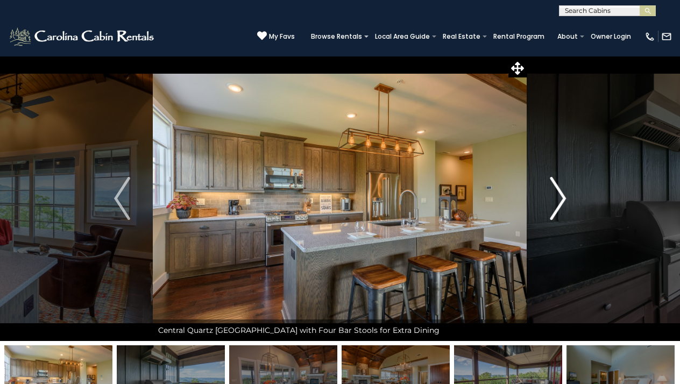
click at [557, 195] on img "Next" at bounding box center [558, 198] width 16 height 43
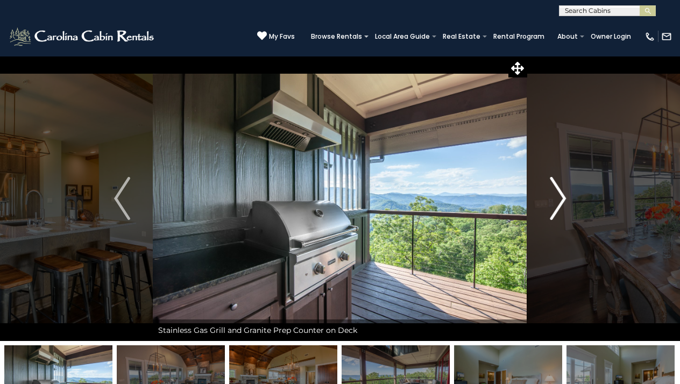
click at [557, 195] on img "Next" at bounding box center [558, 198] width 16 height 43
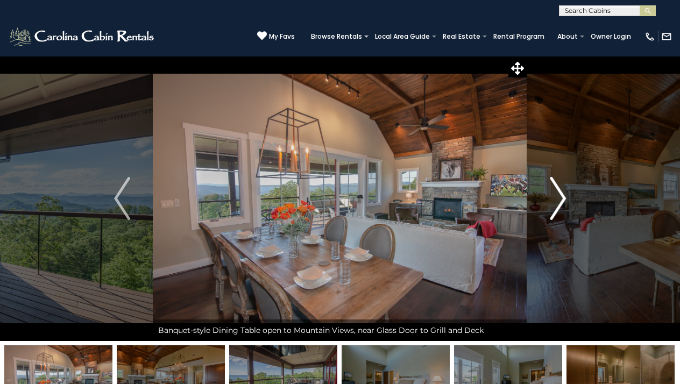
click at [556, 194] on img "Next" at bounding box center [558, 198] width 16 height 43
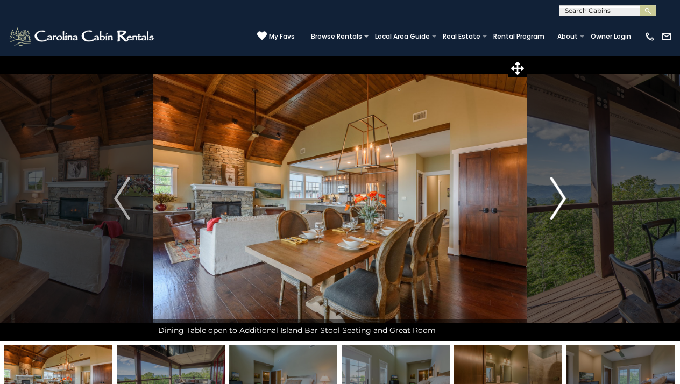
click at [557, 195] on img "Next" at bounding box center [558, 198] width 16 height 43
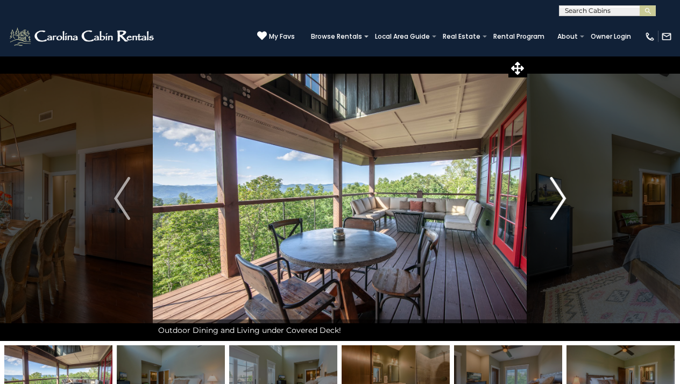
click at [557, 195] on img "Next" at bounding box center [558, 198] width 16 height 43
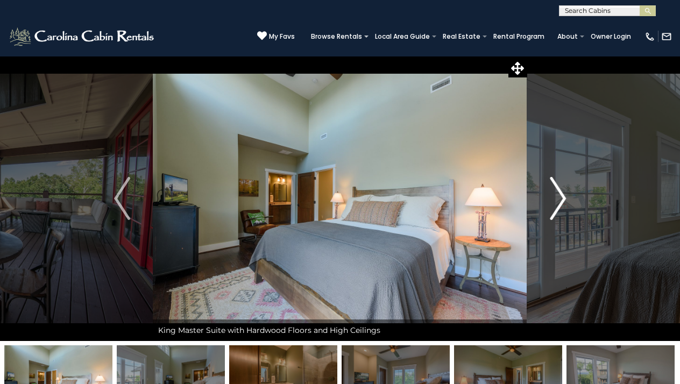
click at [558, 195] on img "Next" at bounding box center [558, 198] width 16 height 43
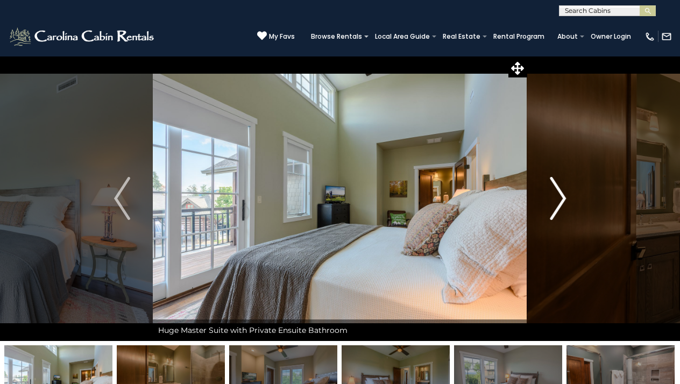
click at [558, 195] on img "Next" at bounding box center [558, 198] width 16 height 43
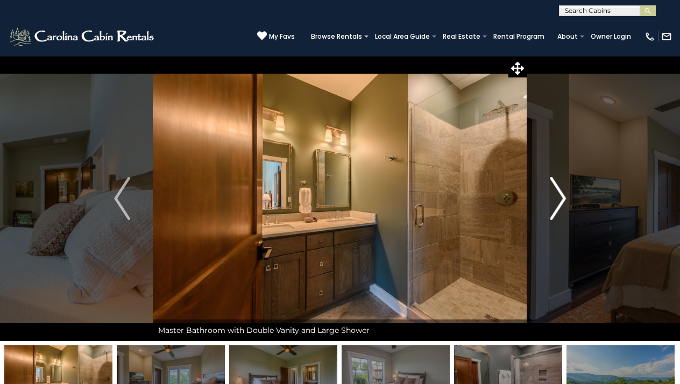
click at [558, 195] on img "Next" at bounding box center [558, 198] width 16 height 43
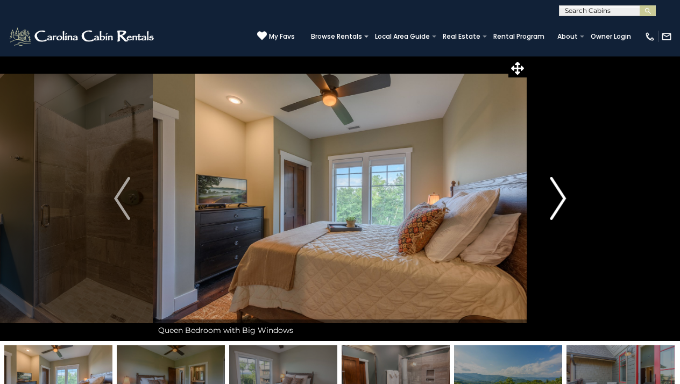
click at [558, 195] on img "Next" at bounding box center [558, 198] width 16 height 43
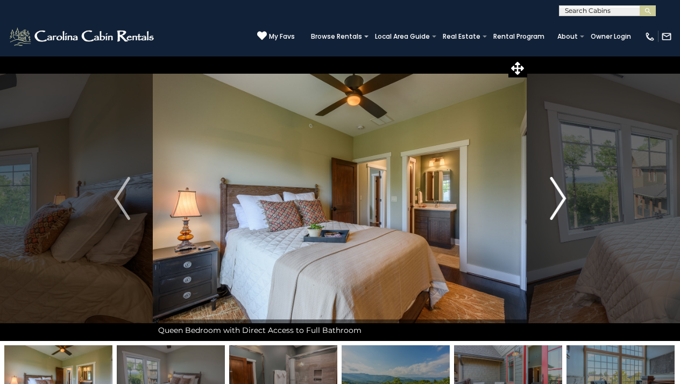
click at [558, 195] on img "Next" at bounding box center [558, 198] width 16 height 43
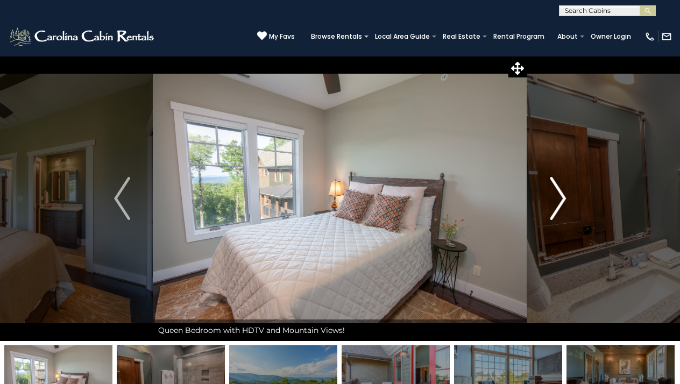
click at [558, 195] on img "Next" at bounding box center [558, 198] width 16 height 43
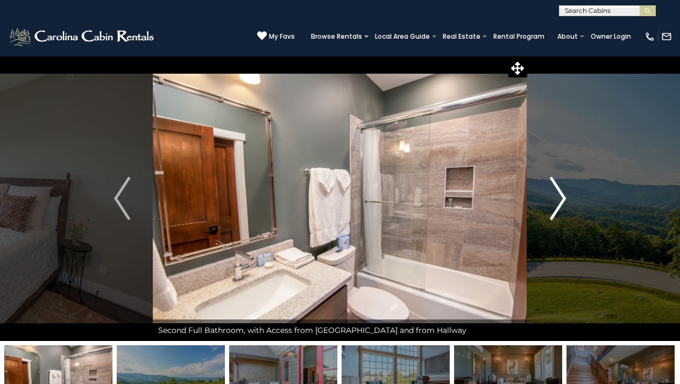
click at [558, 196] on img "Next" at bounding box center [558, 198] width 16 height 43
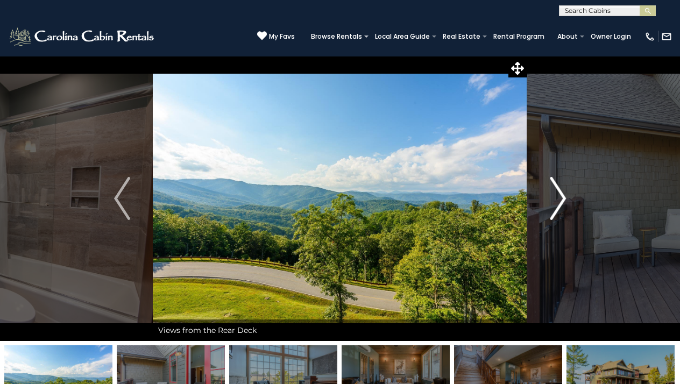
click at [558, 196] on img "Next" at bounding box center [558, 198] width 16 height 43
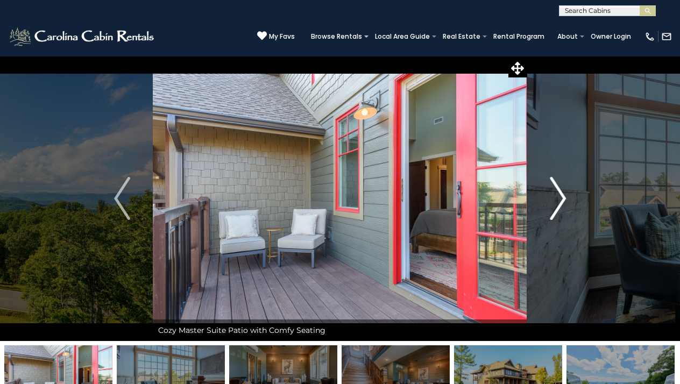
click at [558, 196] on img "Next" at bounding box center [558, 198] width 16 height 43
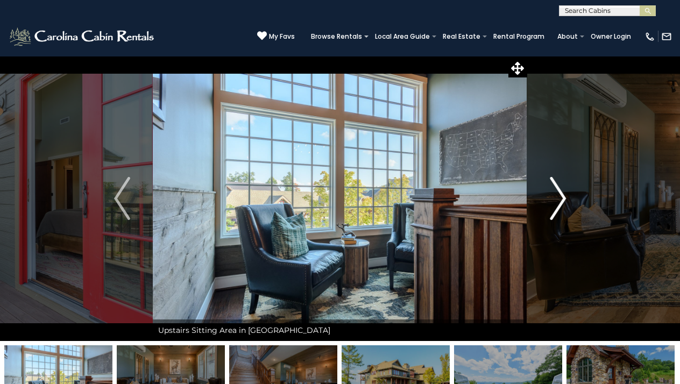
click at [558, 196] on img "Next" at bounding box center [558, 198] width 16 height 43
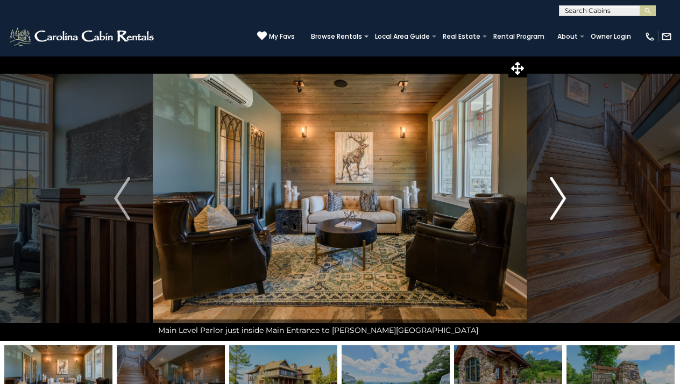
click at [558, 196] on img "Next" at bounding box center [558, 198] width 16 height 43
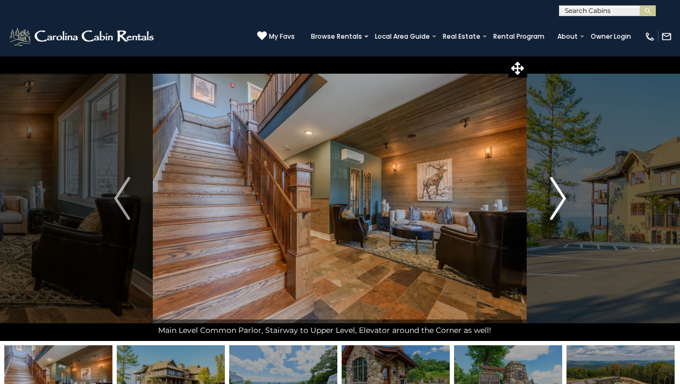
click at [560, 199] on img "Next" at bounding box center [558, 198] width 16 height 43
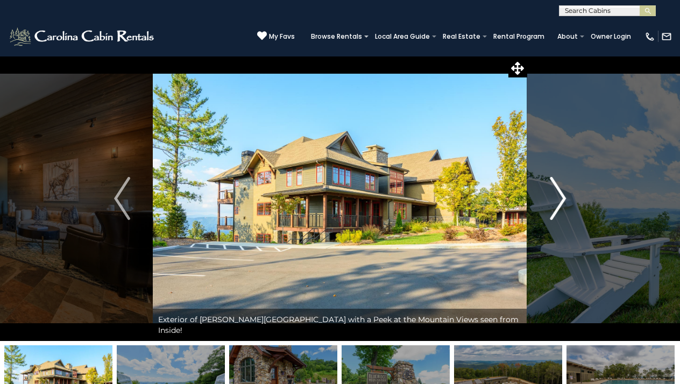
click at [557, 196] on img "Next" at bounding box center [558, 198] width 16 height 43
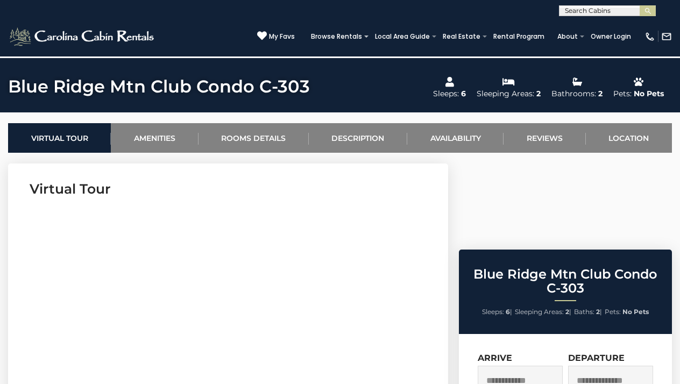
scroll to position [348, 0]
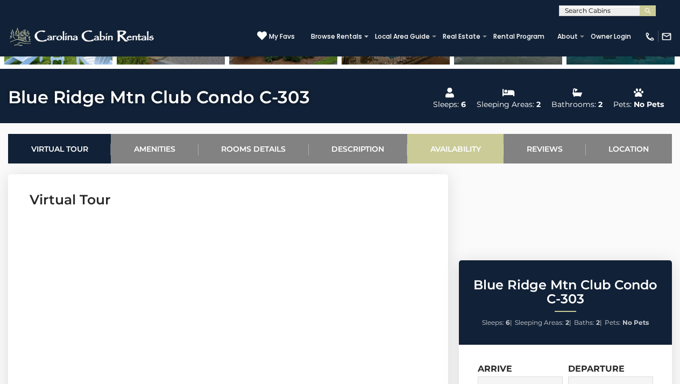
click at [465, 147] on link "Availability" at bounding box center [455, 149] width 96 height 30
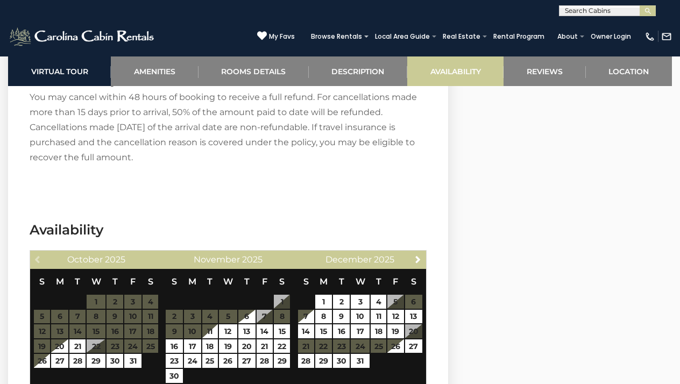
scroll to position [2849, 0]
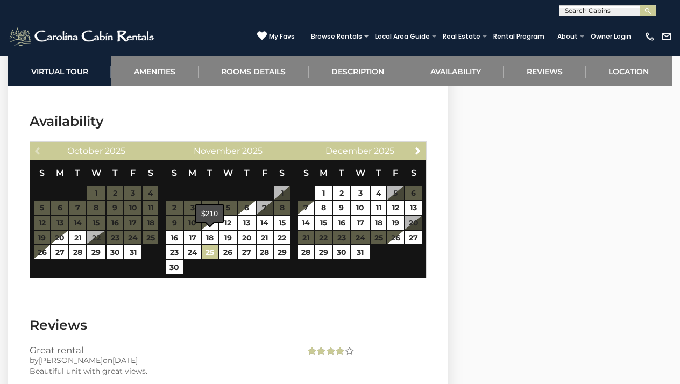
click at [211, 245] on link "25" at bounding box center [210, 252] width 16 height 14
type input "**********"
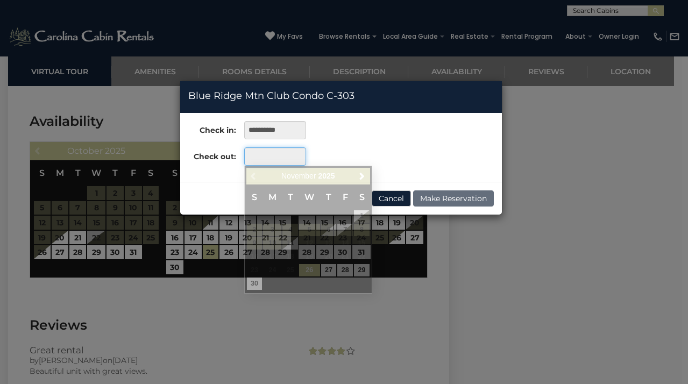
click at [271, 157] on input "text" at bounding box center [275, 156] width 62 height 18
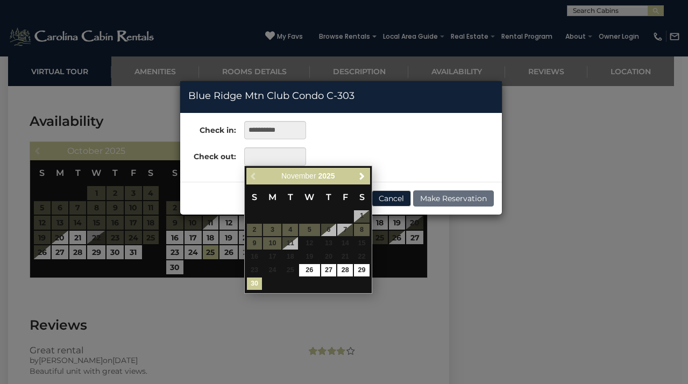
click at [254, 281] on link "30" at bounding box center [255, 284] width 16 height 12
type input "**********"
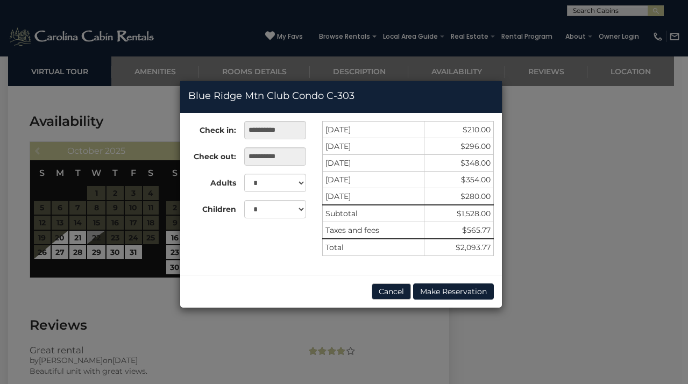
click at [396, 290] on button "Cancel" at bounding box center [391, 291] width 39 height 16
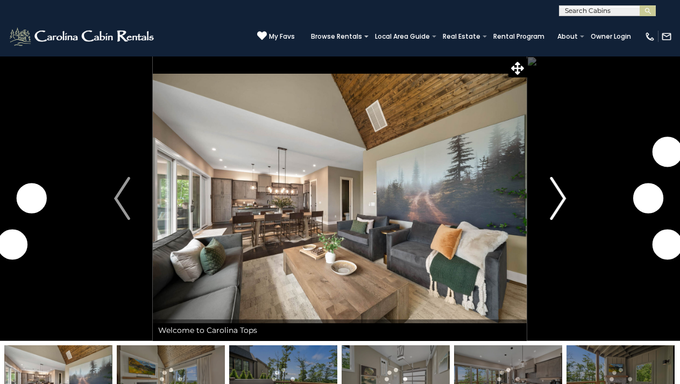
click at [562, 192] on img "Next" at bounding box center [558, 198] width 16 height 43
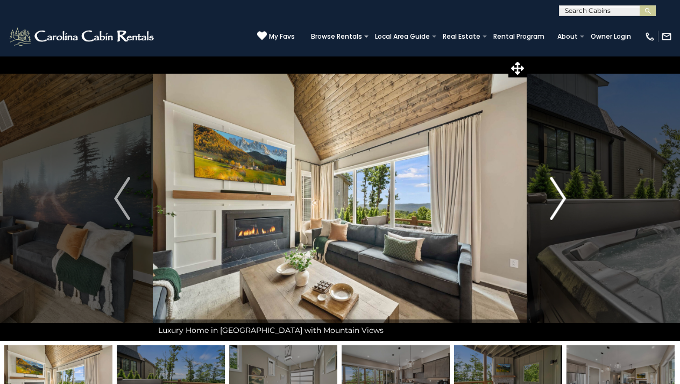
click at [557, 193] on img "Next" at bounding box center [558, 198] width 16 height 43
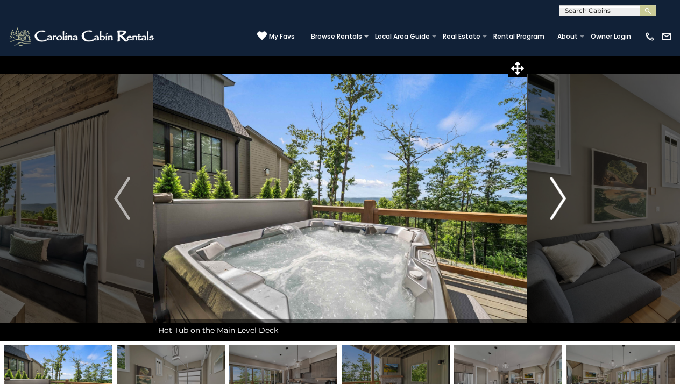
click at [557, 194] on img "Next" at bounding box center [558, 198] width 16 height 43
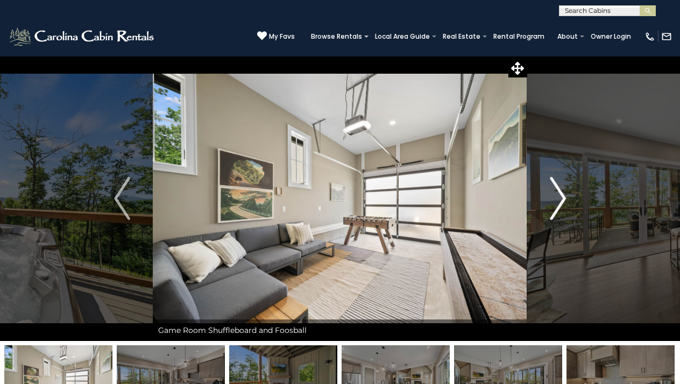
click at [558, 199] on img "Next" at bounding box center [558, 198] width 16 height 43
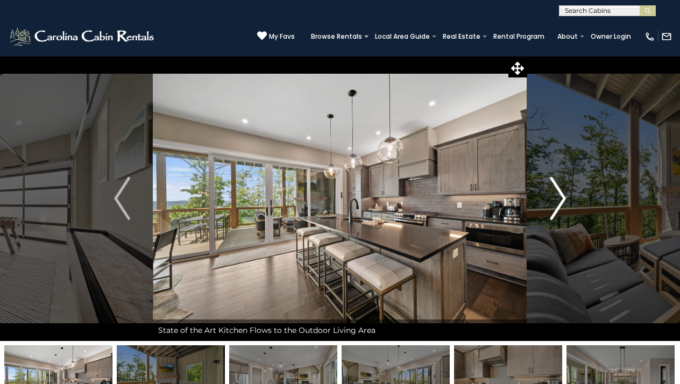
click at [554, 195] on img "Next" at bounding box center [558, 198] width 16 height 43
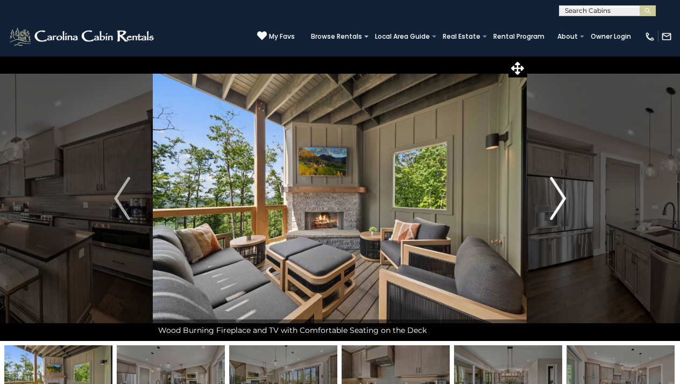
click at [557, 201] on img "Next" at bounding box center [558, 198] width 16 height 43
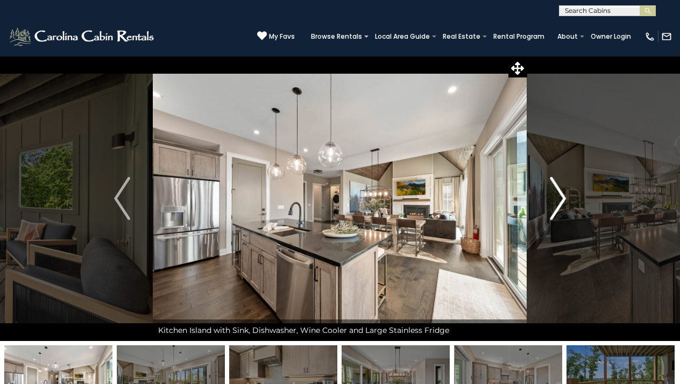
click at [553, 193] on img "Next" at bounding box center [558, 198] width 16 height 43
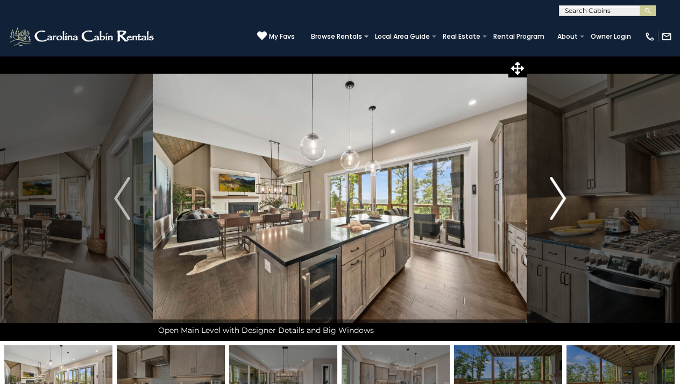
click at [553, 193] on img "Next" at bounding box center [558, 198] width 16 height 43
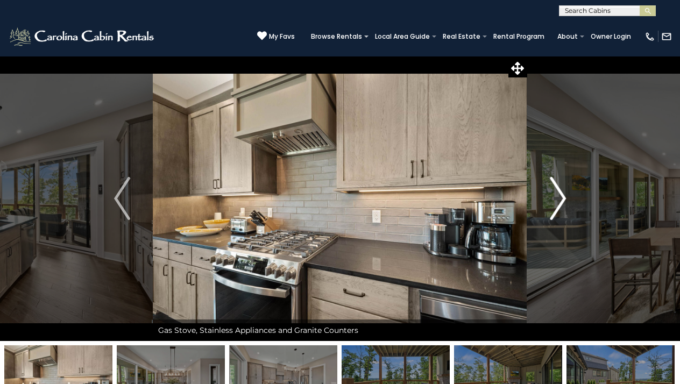
click at [553, 193] on img "Next" at bounding box center [558, 198] width 16 height 43
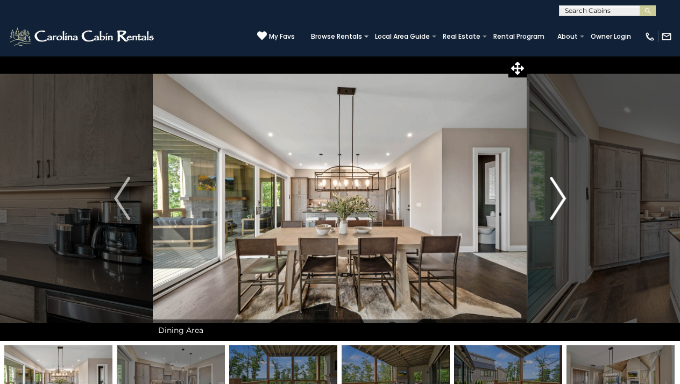
click at [554, 193] on img "Next" at bounding box center [558, 198] width 16 height 43
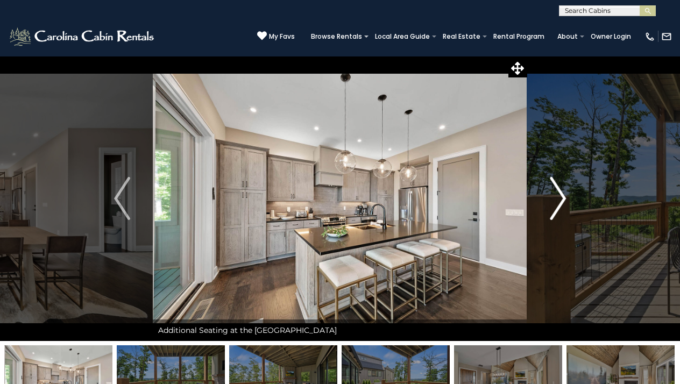
click at [554, 194] on img "Next" at bounding box center [558, 198] width 16 height 43
